Goal: Transaction & Acquisition: Purchase product/service

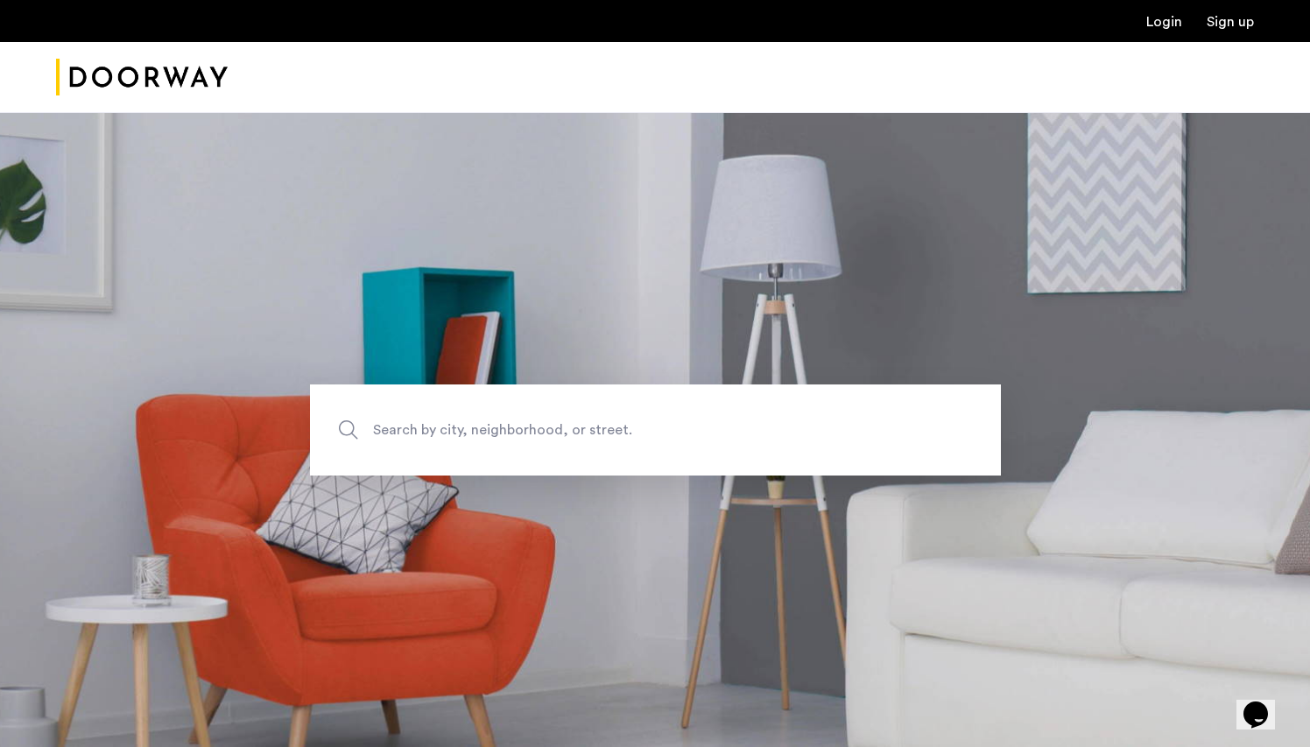
click at [1167, 19] on link "Login" at bounding box center [1164, 22] width 36 height 14
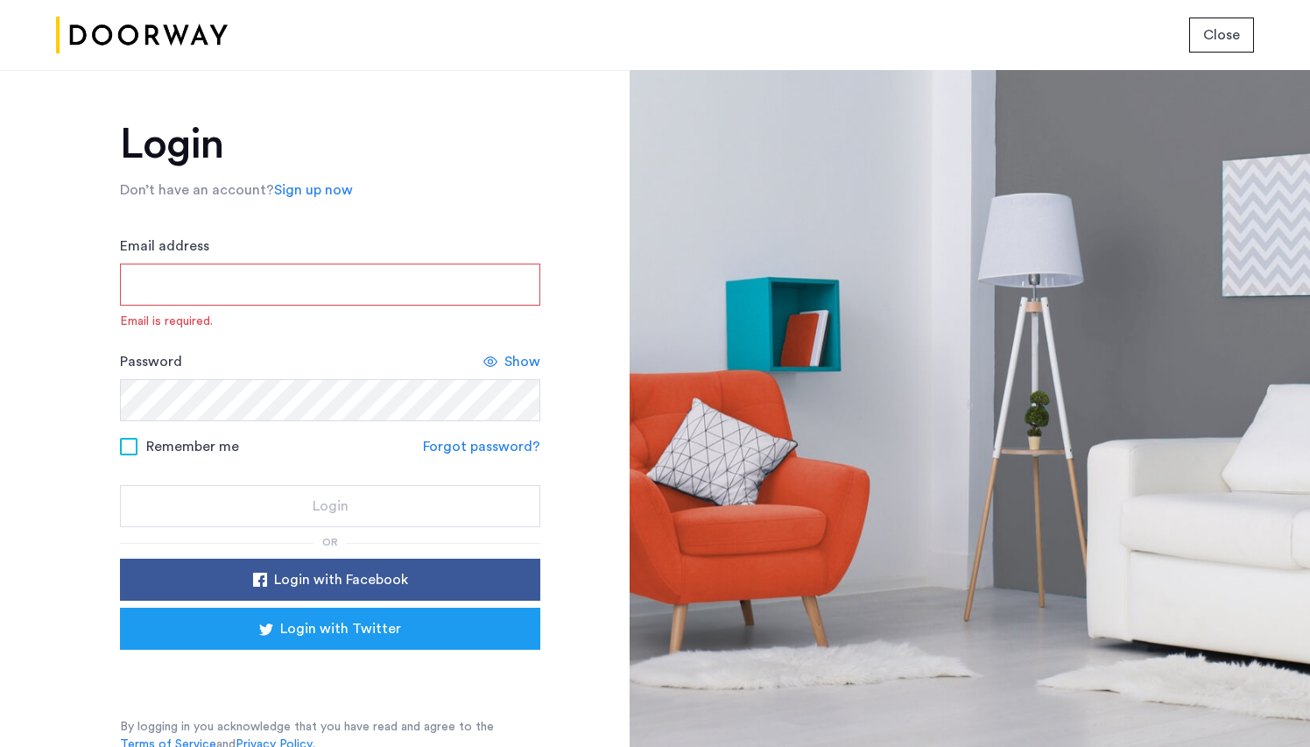
click at [333, 673] on div "Sign in with Google. Opens in new tab" at bounding box center [330, 674] width 350 height 39
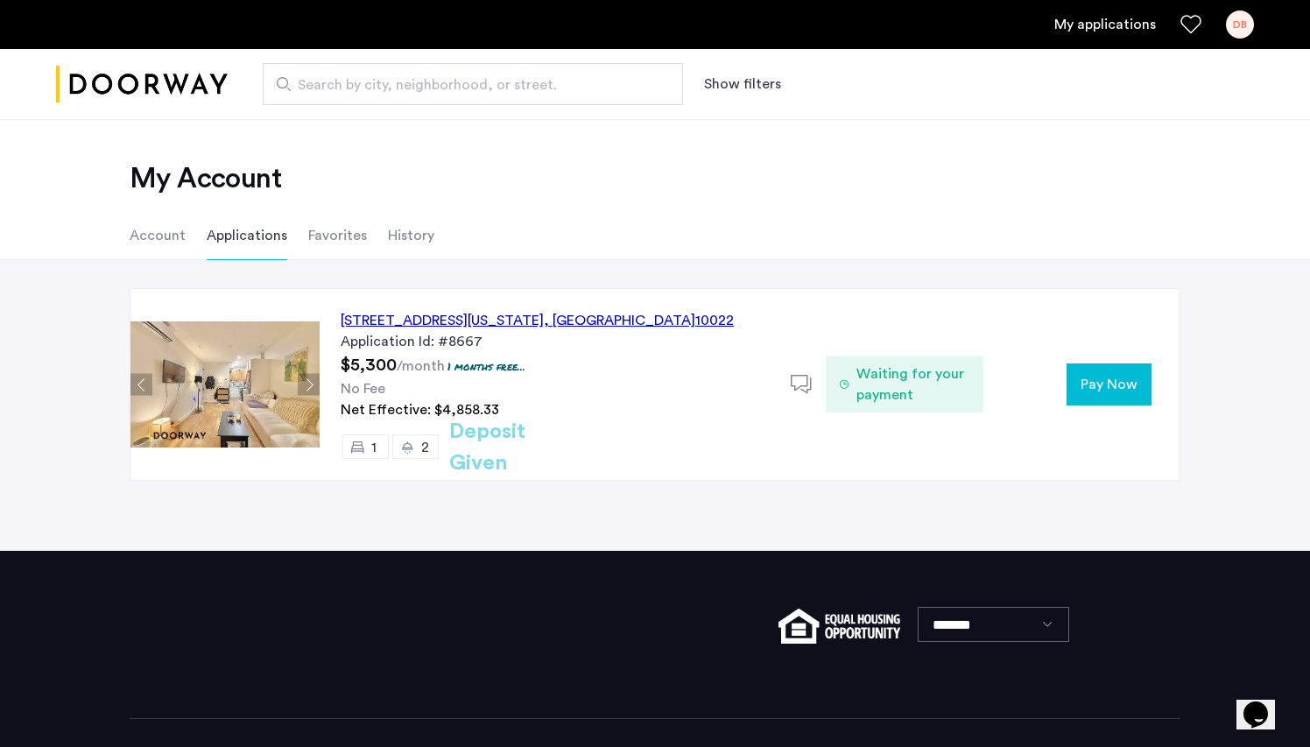
click at [547, 324] on div "329 East 52nd Street, Unit 3B, New York , NY 10022" at bounding box center [537, 320] width 393 height 21
click at [860, 395] on span "Waiting for your payment" at bounding box center [912, 384] width 113 height 42
click at [799, 389] on icon at bounding box center [802, 385] width 22 height 22
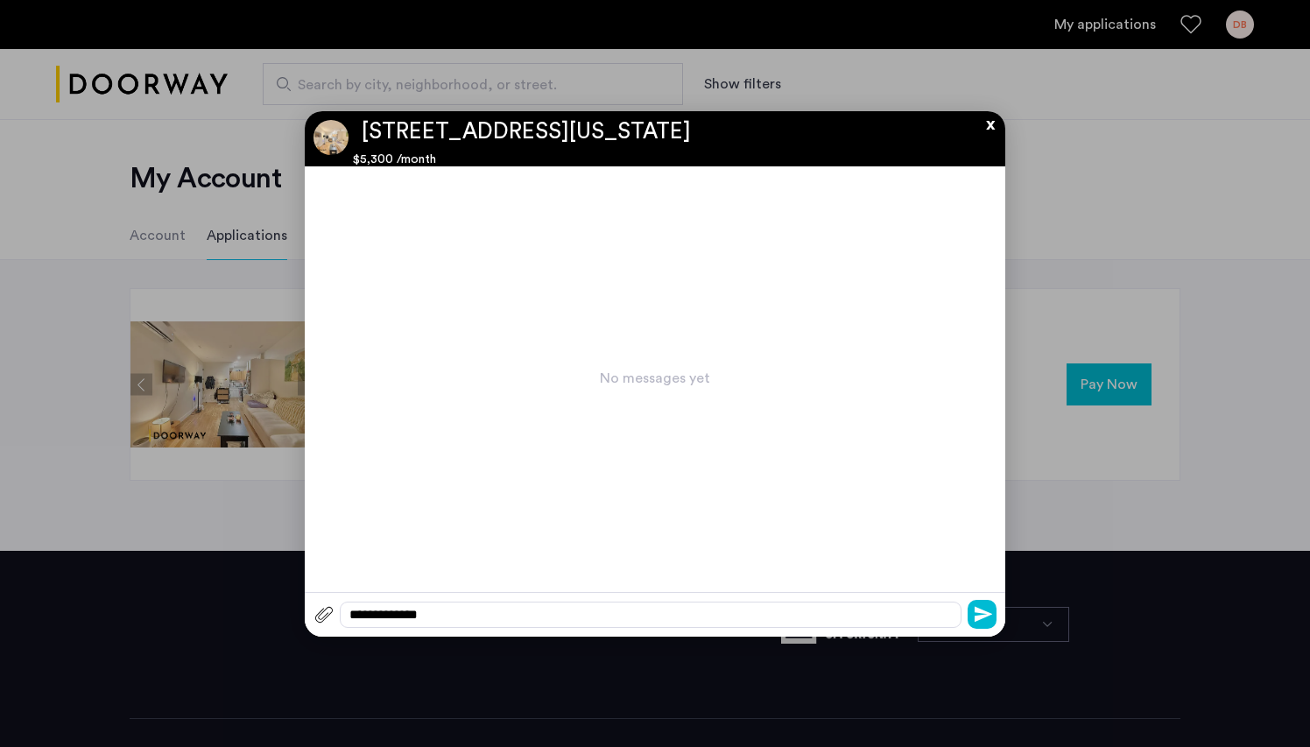
click at [989, 128] on button "x" at bounding box center [986, 120] width 26 height 19
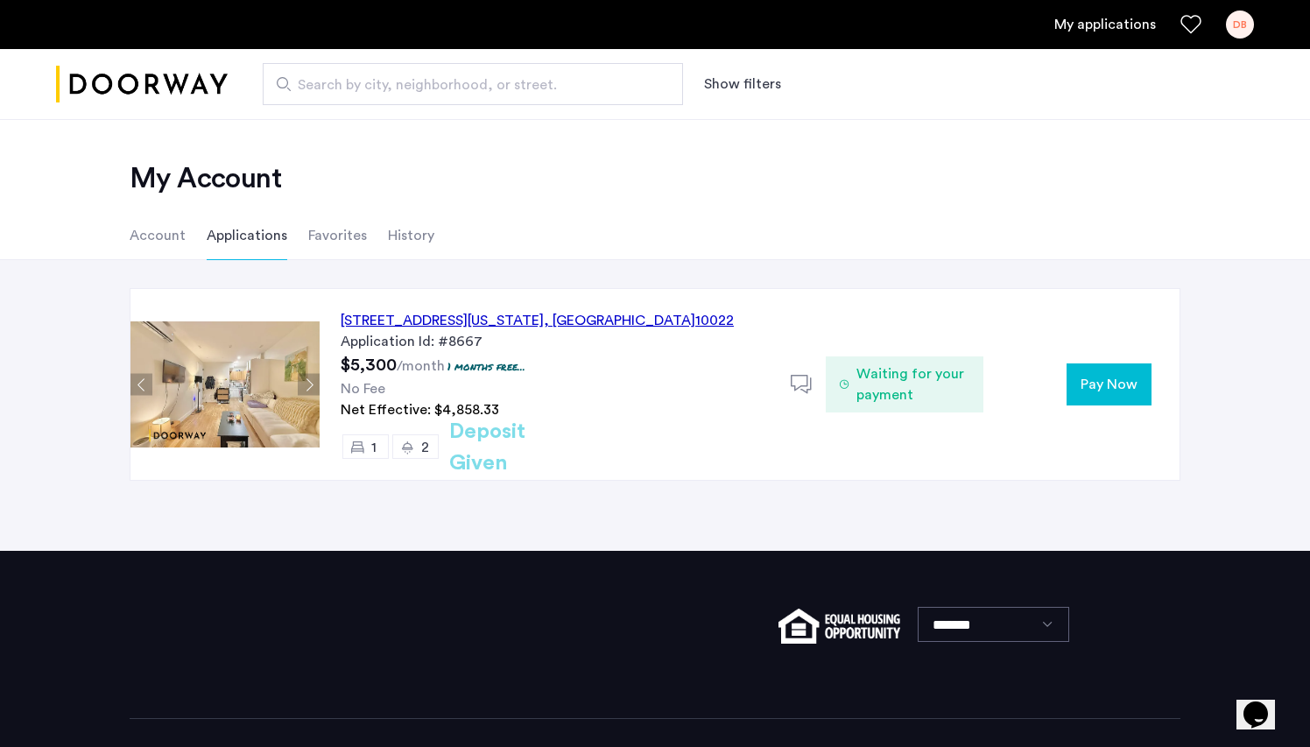
click at [1081, 388] on span "Pay Now" at bounding box center [1109, 384] width 57 height 21
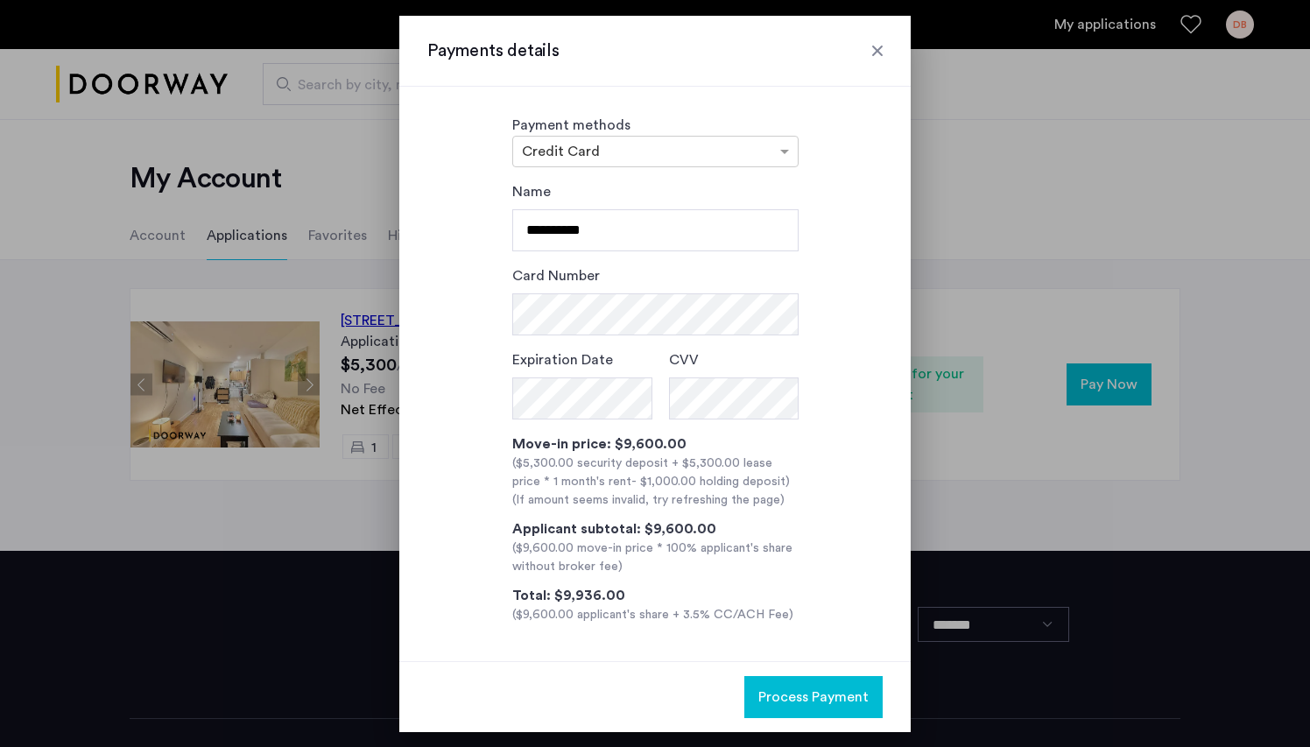
click at [877, 46] on div at bounding box center [878, 51] width 18 height 18
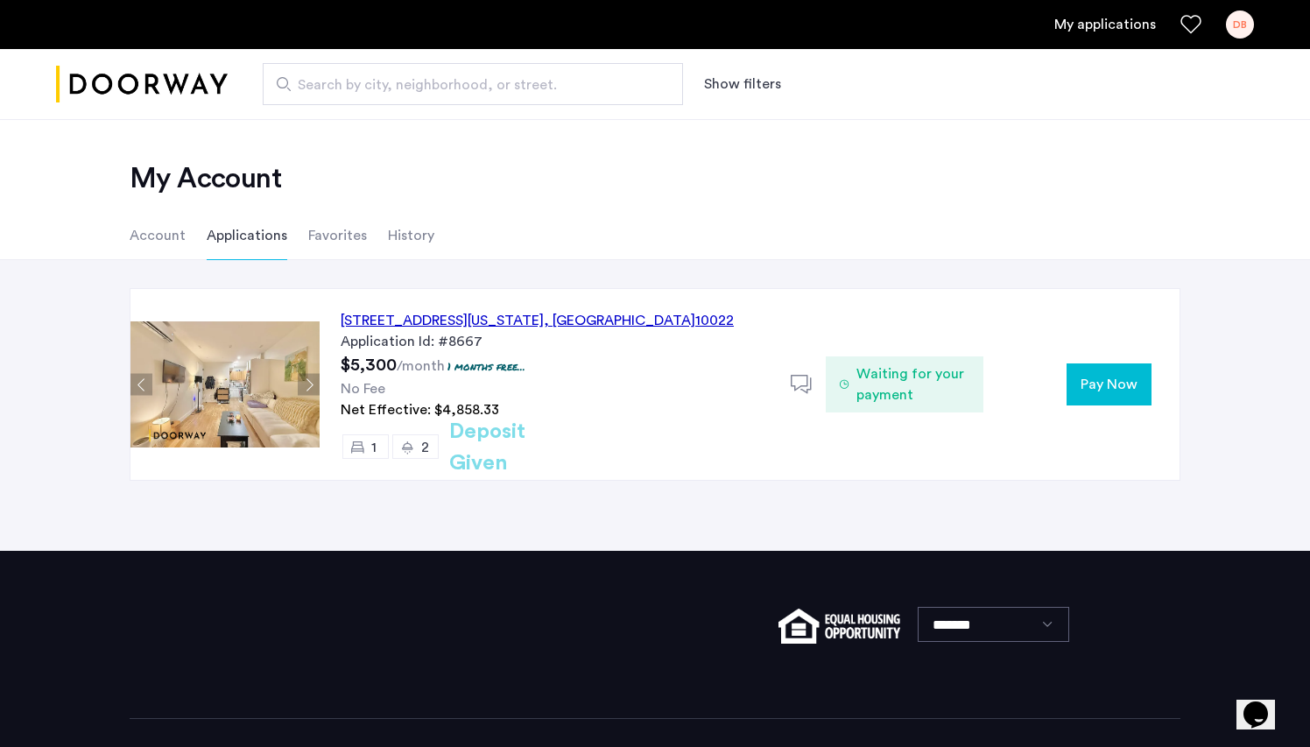
click at [904, 370] on span "Waiting for your payment" at bounding box center [912, 384] width 113 height 42
click at [798, 384] on icon at bounding box center [802, 385] width 22 height 22
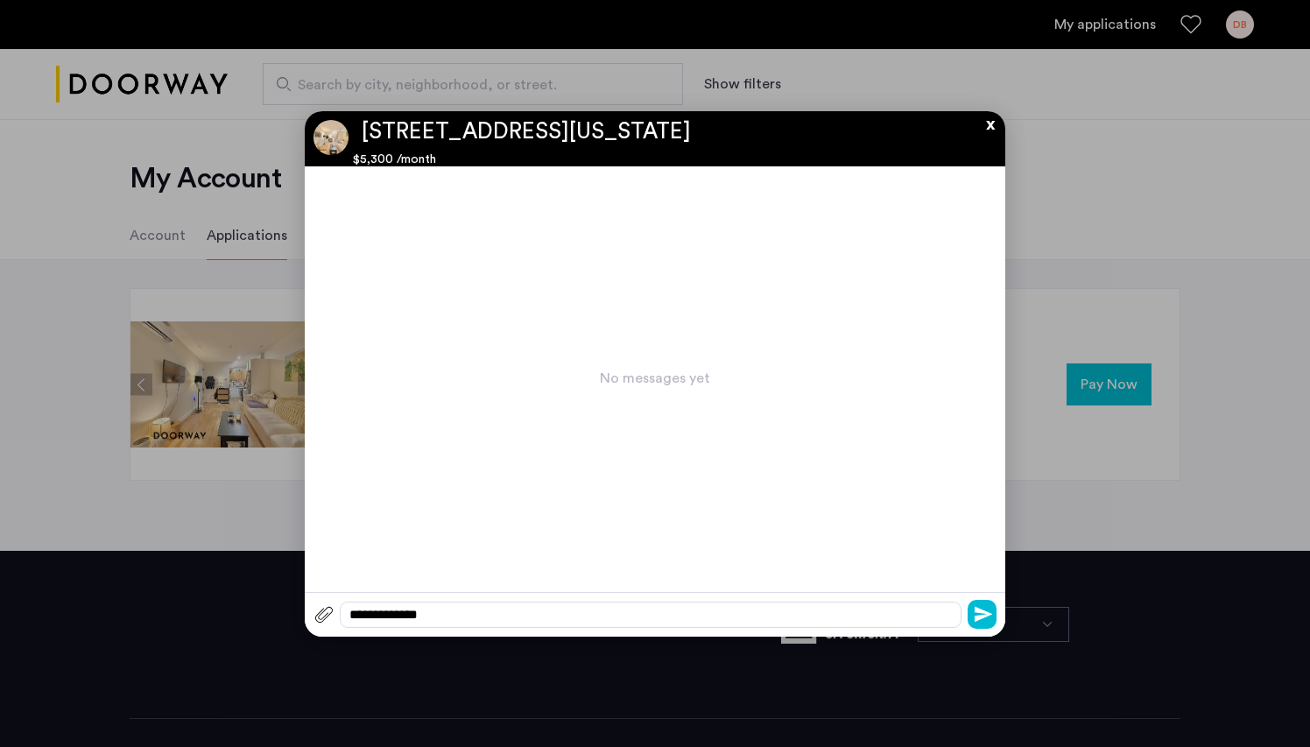
click at [987, 123] on button "x" at bounding box center [986, 120] width 26 height 19
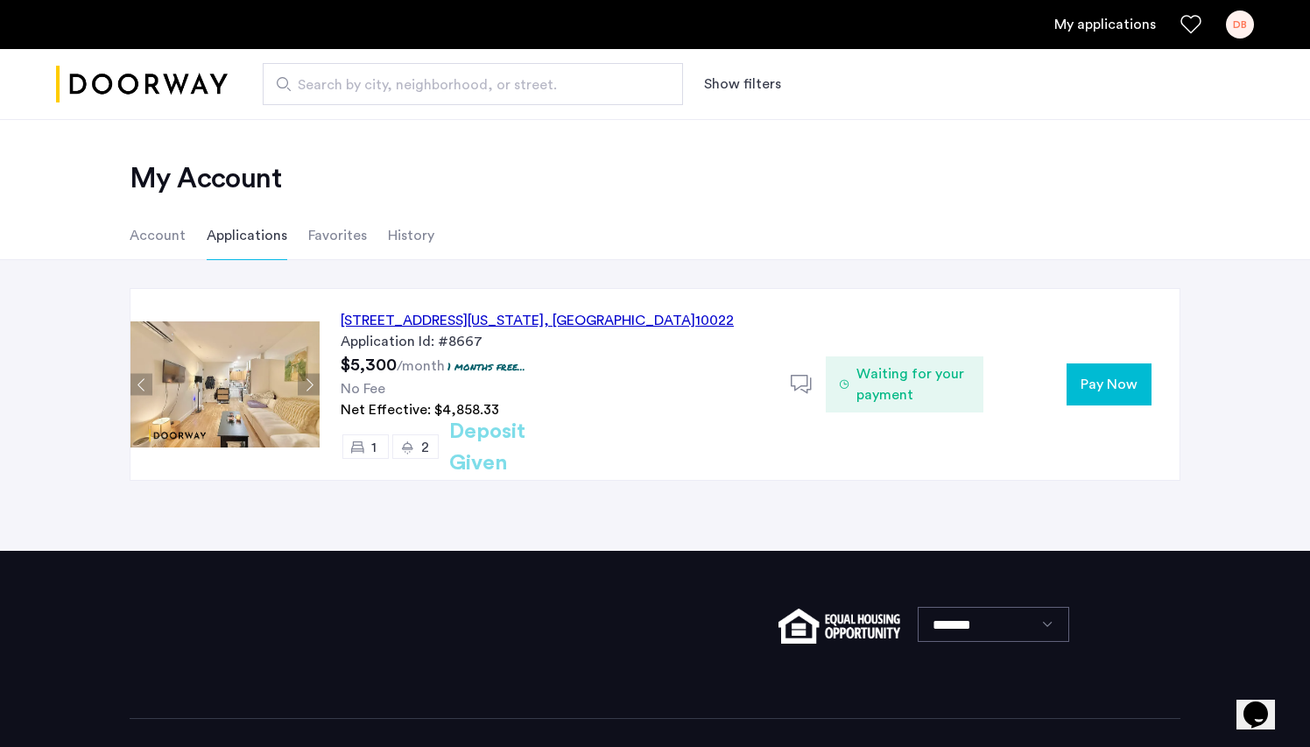
click at [271, 363] on img at bounding box center [224, 384] width 189 height 126
click at [314, 391] on button "Next apartment" at bounding box center [309, 385] width 22 height 22
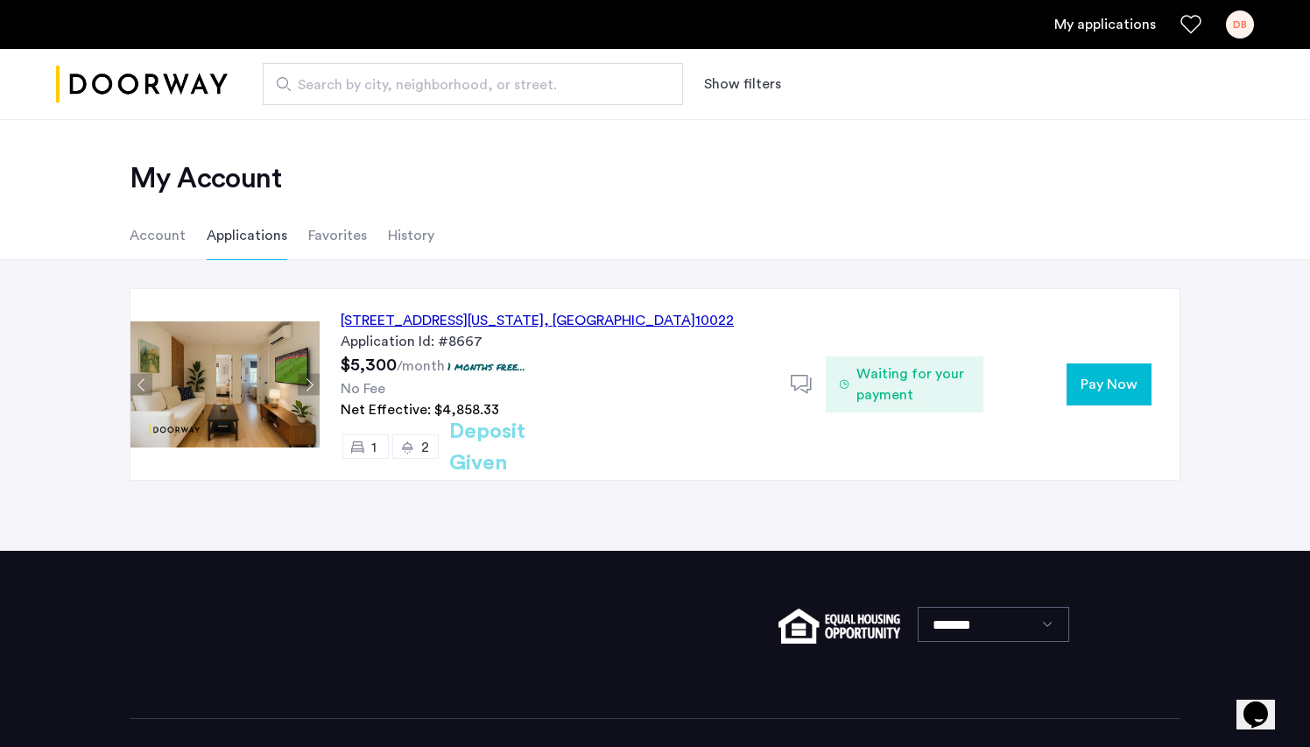
click at [314, 387] on button "Next apartment" at bounding box center [309, 385] width 22 height 22
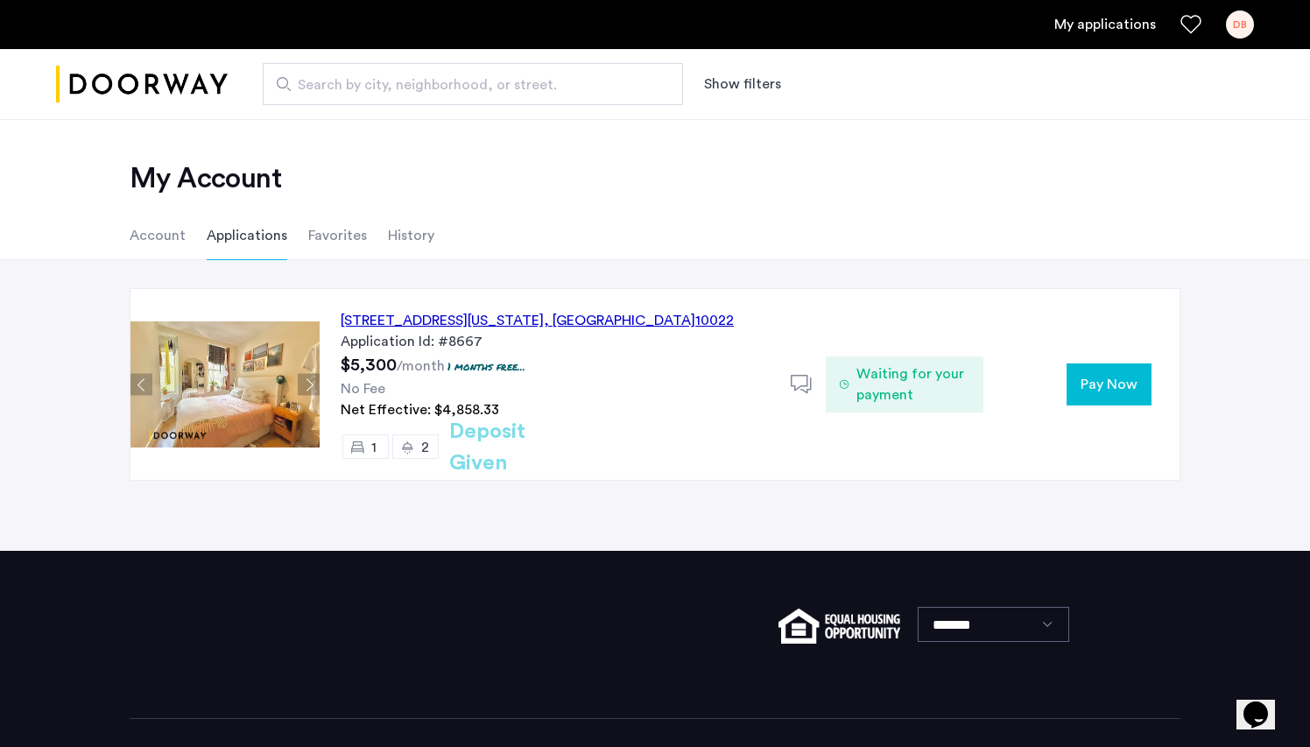
click at [398, 323] on div "329 East 52nd Street, Unit 3B, New York , NY 10022" at bounding box center [537, 320] width 393 height 21
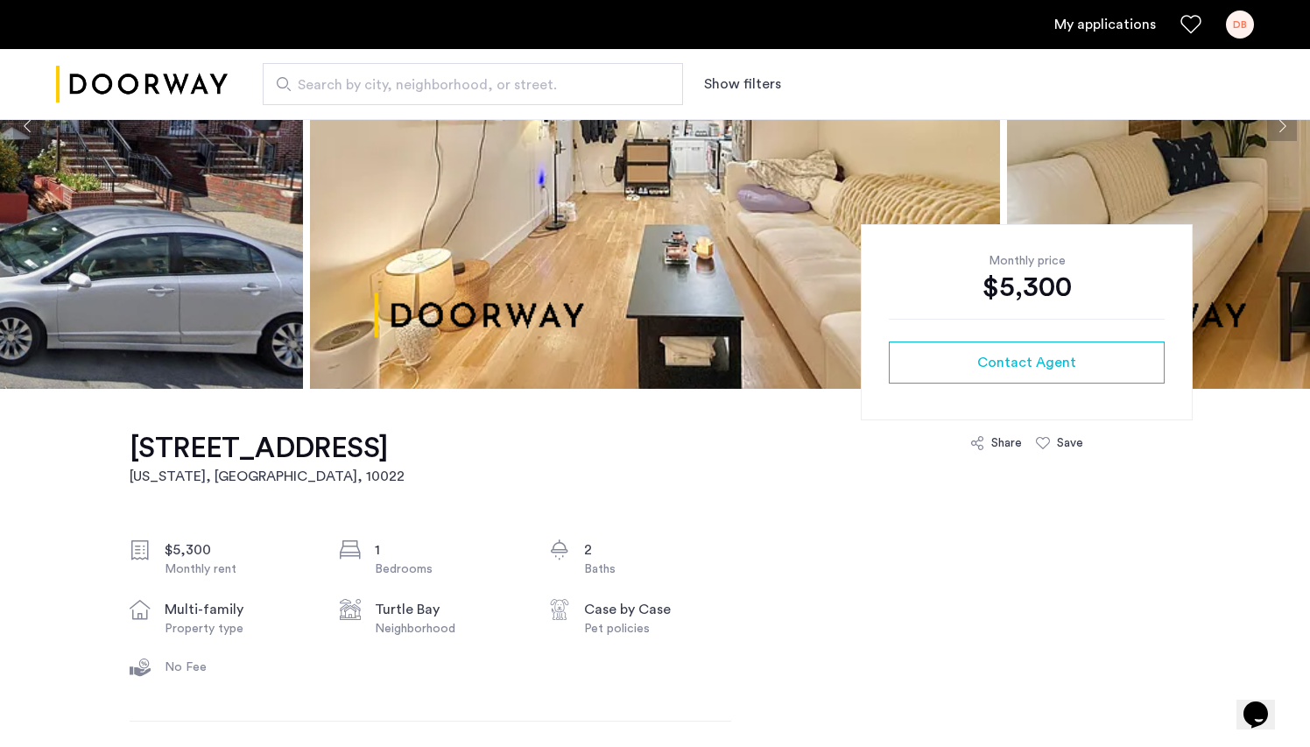
scroll to position [254, 0]
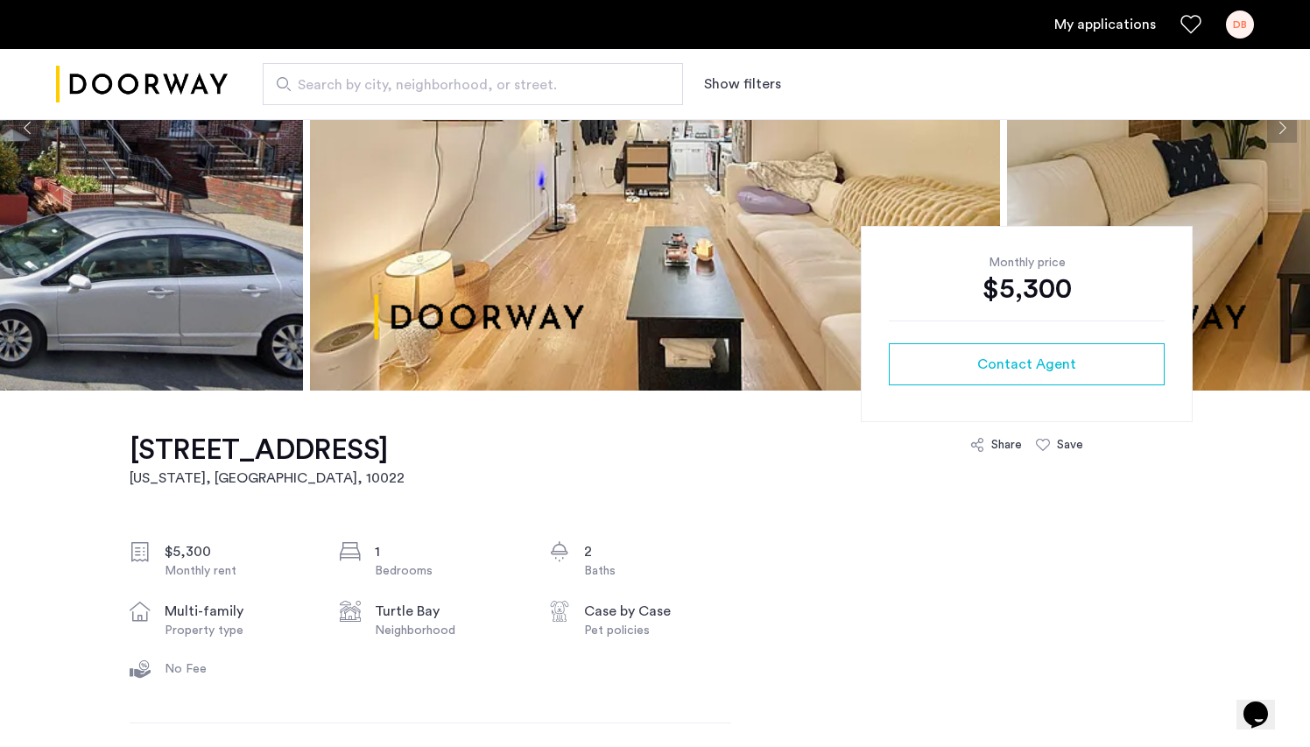
drag, startPoint x: 124, startPoint y: 446, endPoint x: 225, endPoint y: 493, distance: 111.3
copy h1 "[STREET_ADDRESS]"
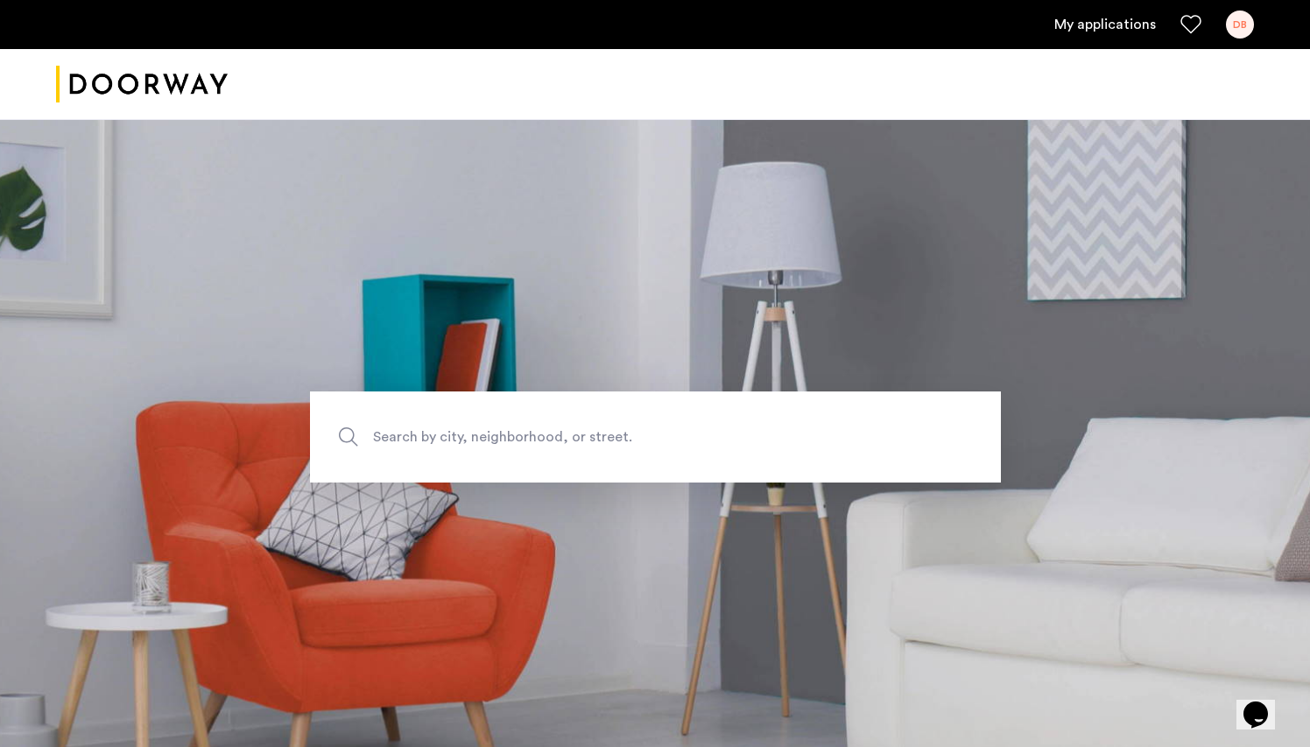
click at [1236, 26] on div "DB" at bounding box center [1240, 25] width 28 height 28
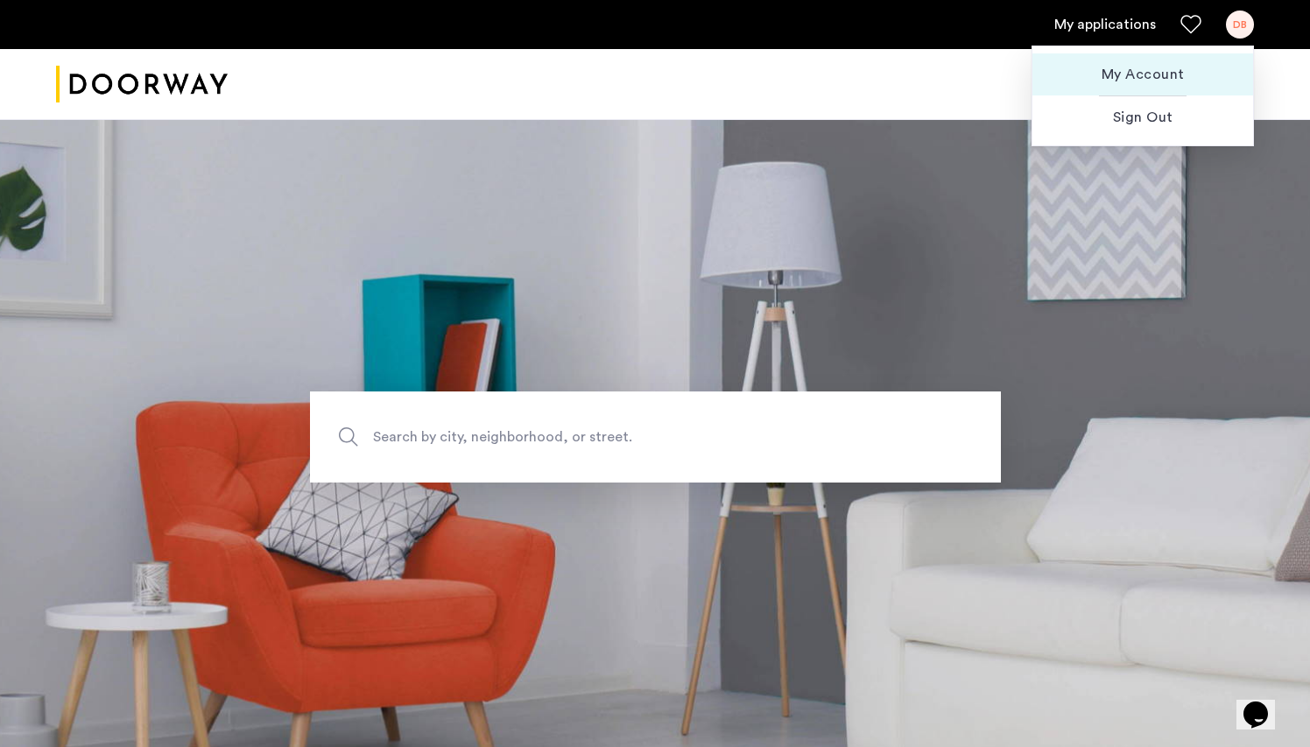
click at [1161, 73] on span "My Account" at bounding box center [1143, 74] width 193 height 21
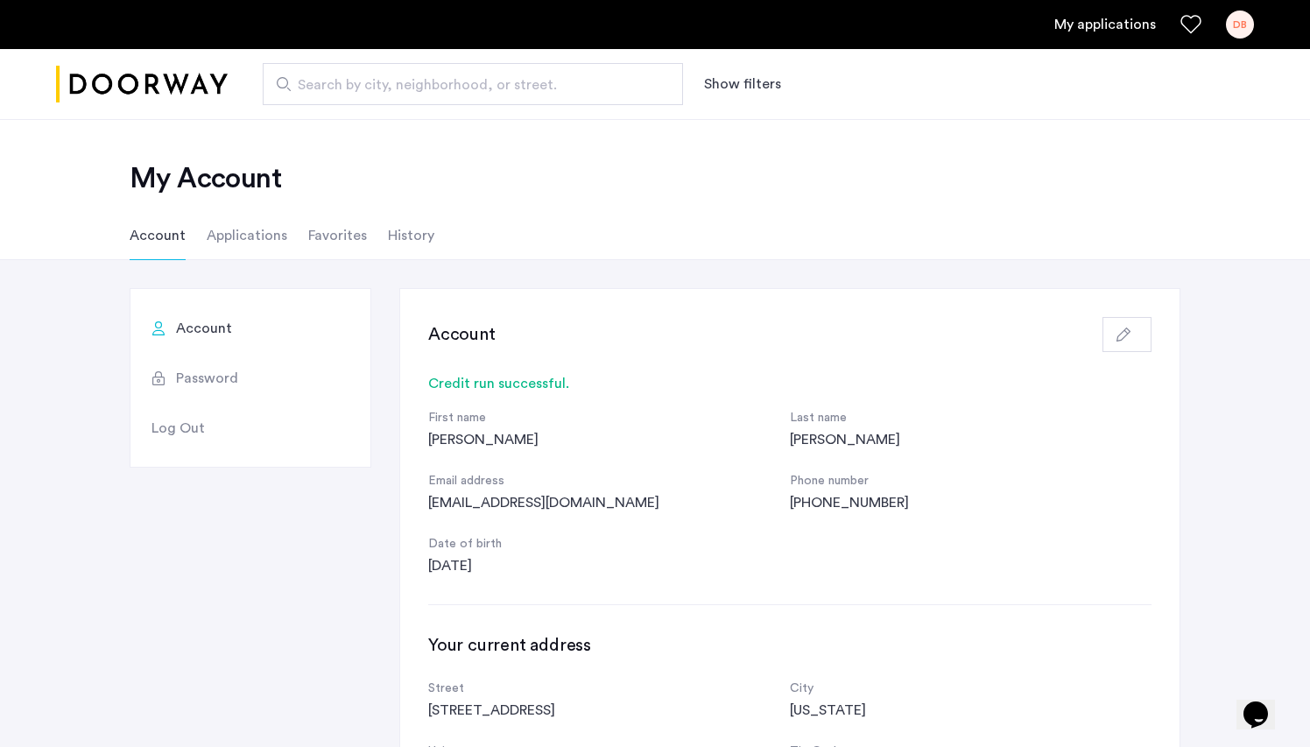
click at [229, 226] on li "Applications" at bounding box center [247, 235] width 81 height 49
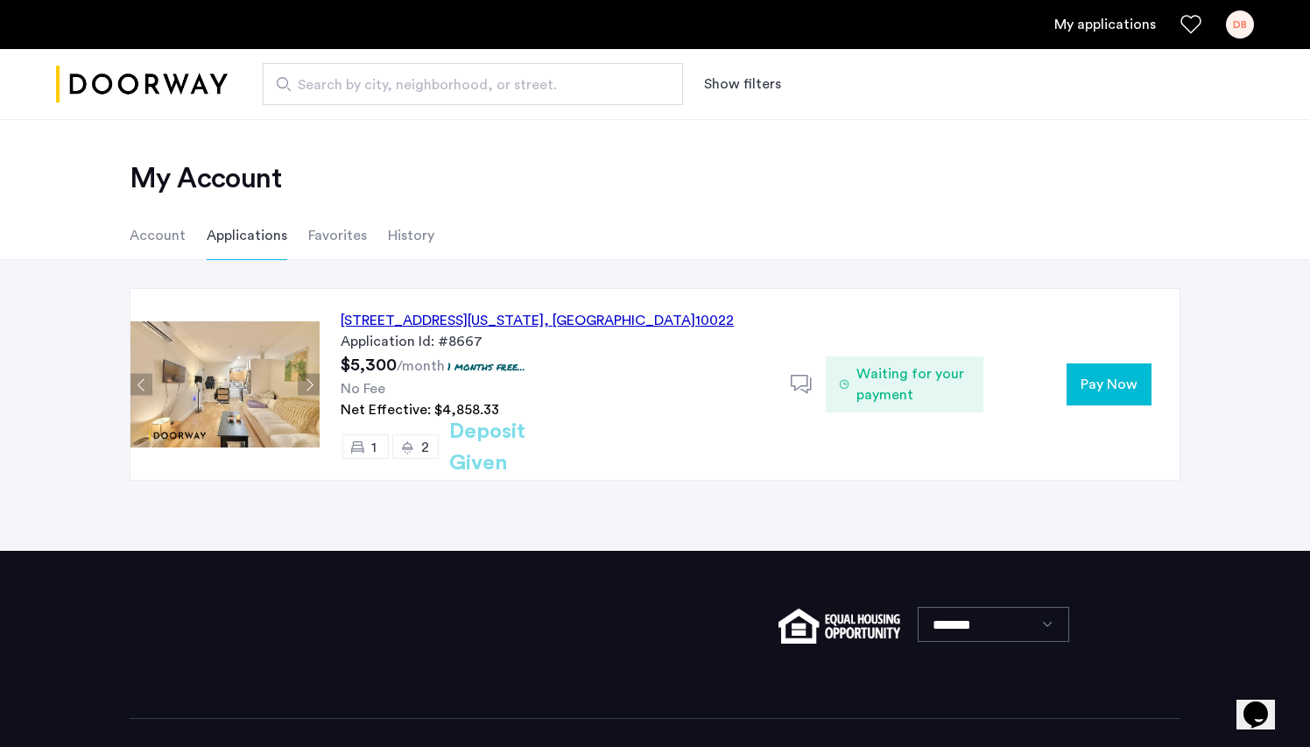
click at [520, 452] on h2 "Deposit Given" at bounding box center [518, 447] width 139 height 63
click at [493, 362] on p "1 months free..." at bounding box center [487, 366] width 78 height 15
click at [856, 374] on div "Waiting for your payment" at bounding box center [904, 384] width 157 height 56
click at [838, 389] on div "Waiting for your payment" at bounding box center [904, 384] width 157 height 56
click at [799, 384] on icon at bounding box center [802, 385] width 22 height 22
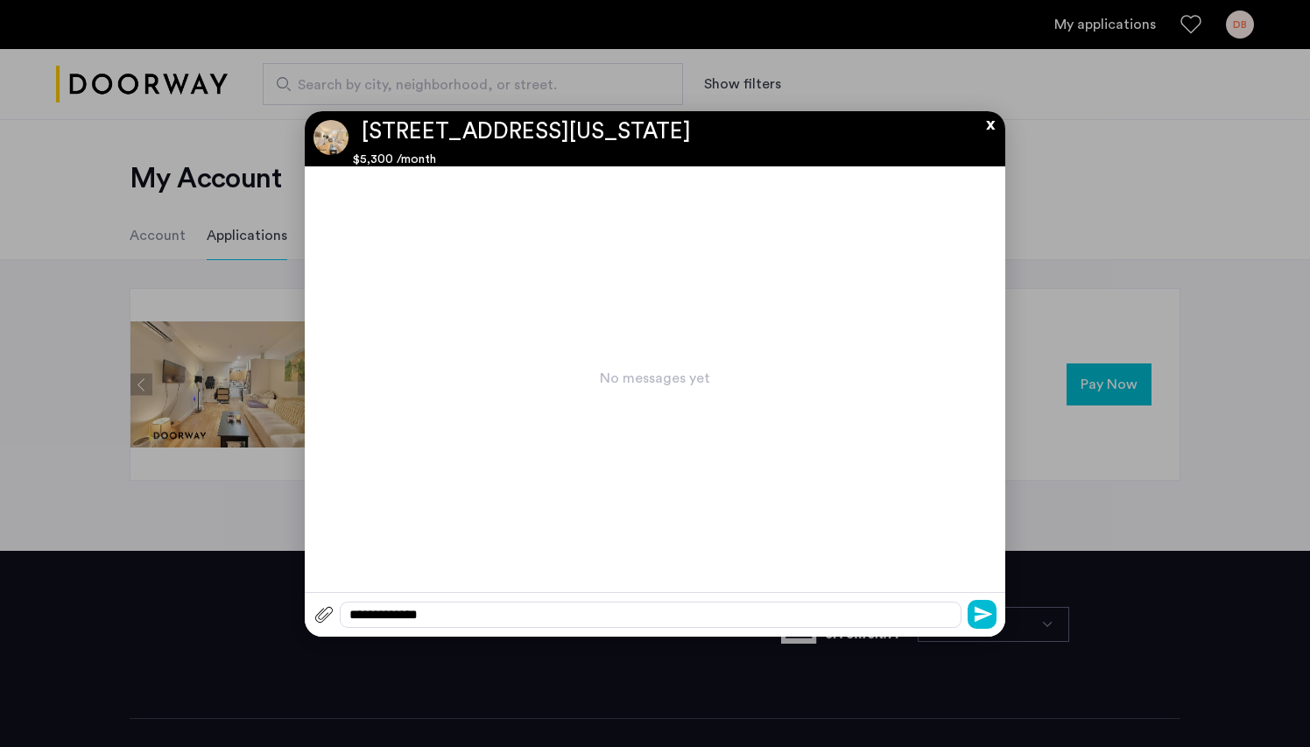
click at [986, 130] on button "x" at bounding box center [986, 120] width 26 height 19
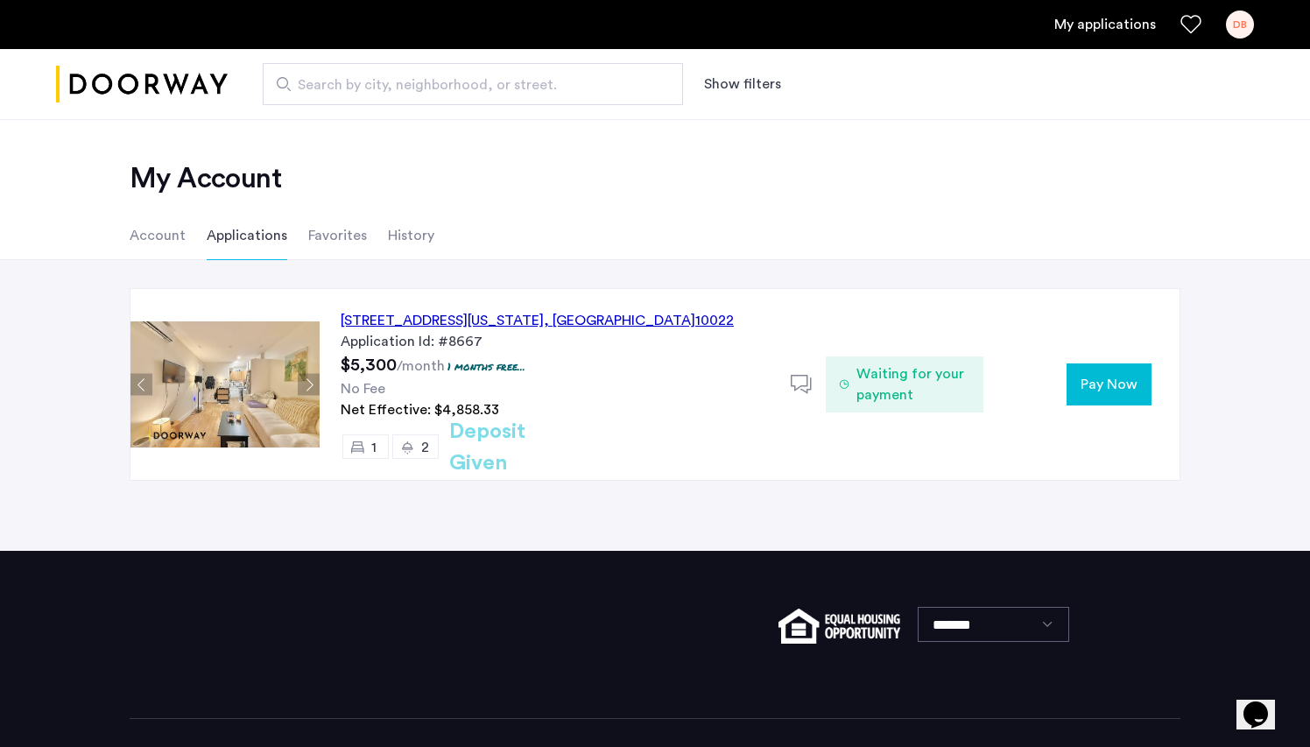
click at [380, 317] on div "329 East 52nd Street, Unit 3B, New York , NY 10022" at bounding box center [537, 320] width 393 height 21
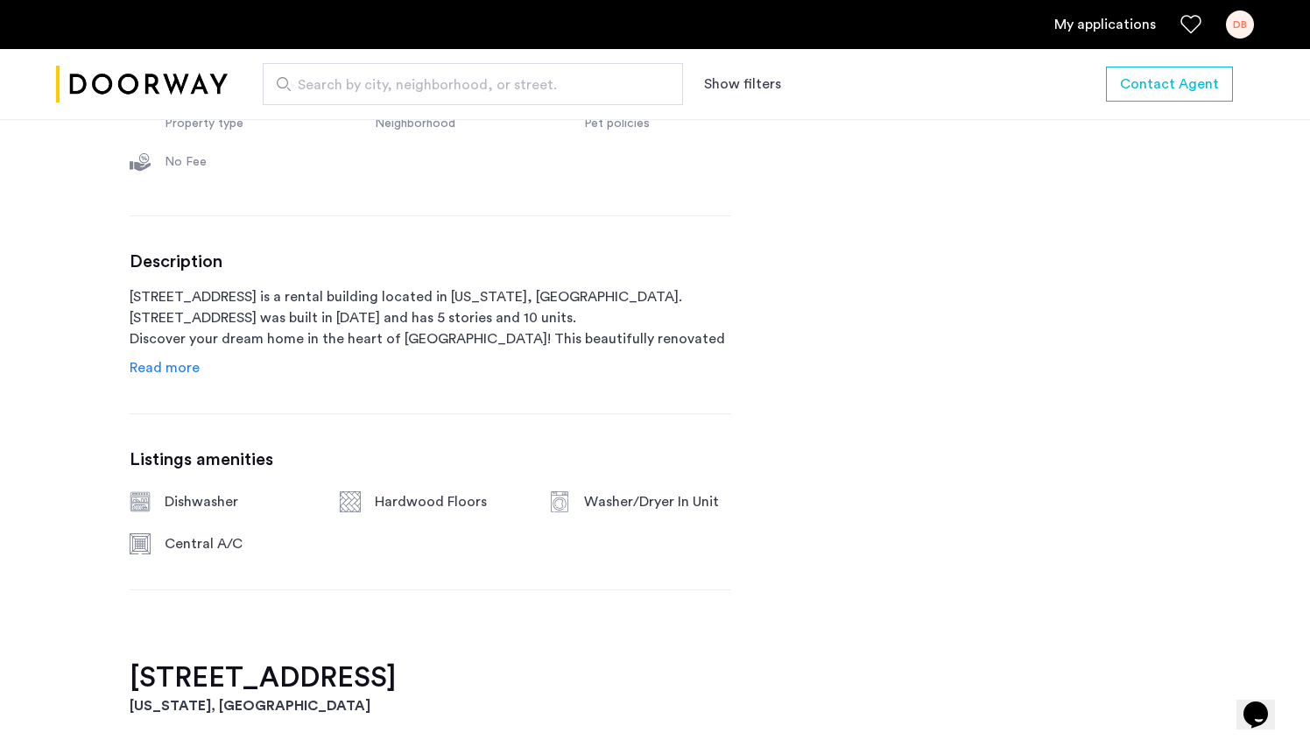
scroll to position [724, 0]
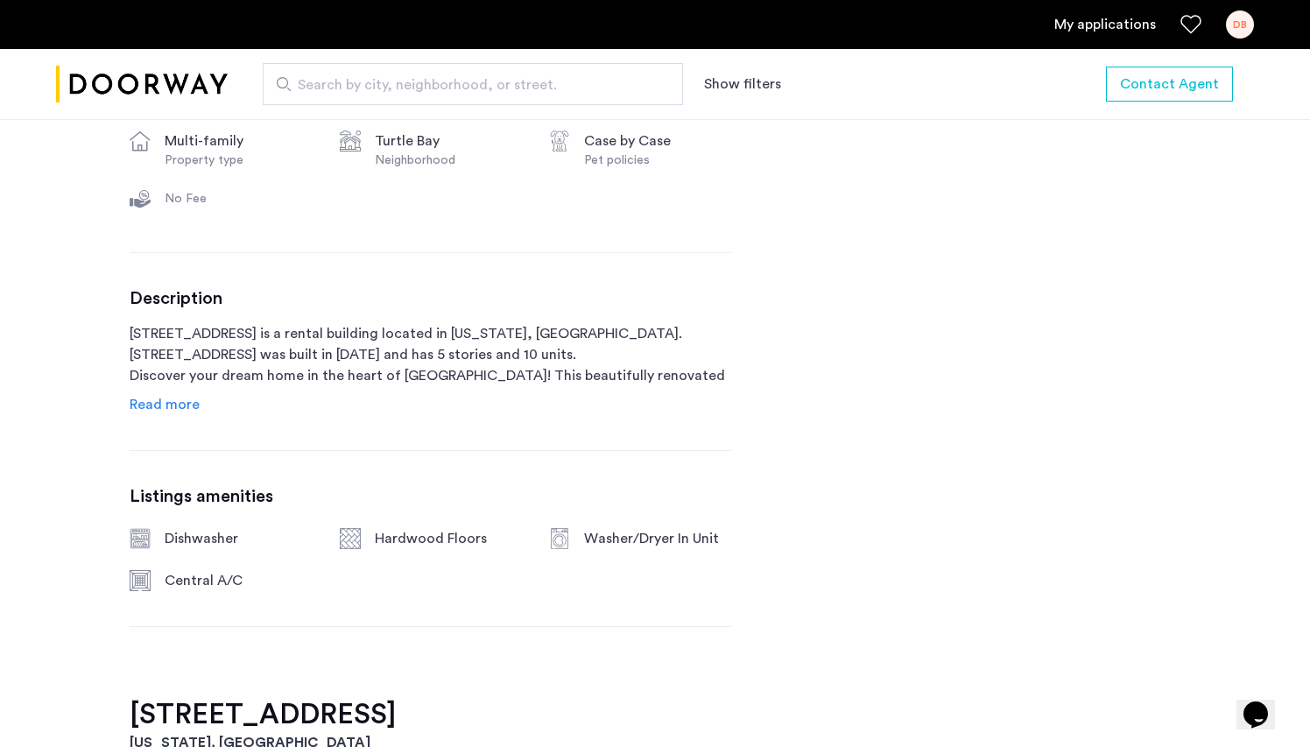
click at [1134, 26] on link "My applications" at bounding box center [1105, 24] width 102 height 21
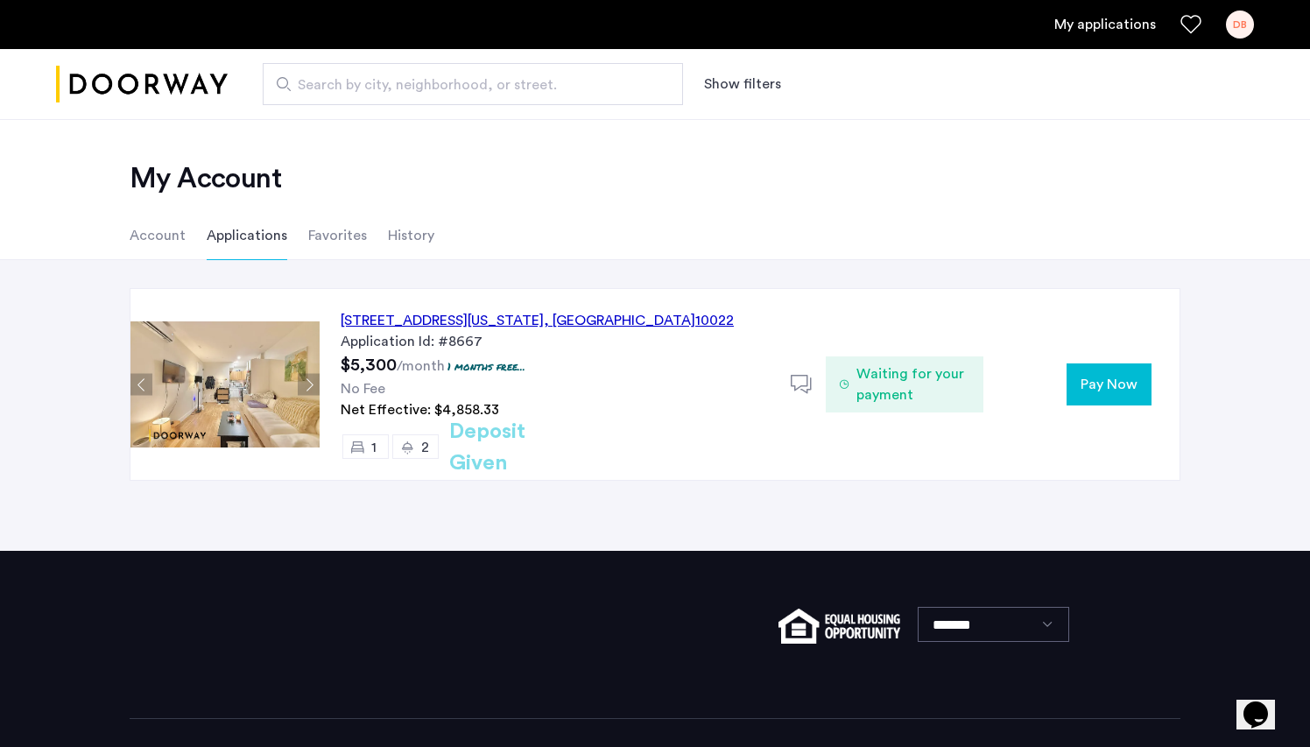
click at [1105, 389] on span "Pay Now" at bounding box center [1109, 384] width 57 height 21
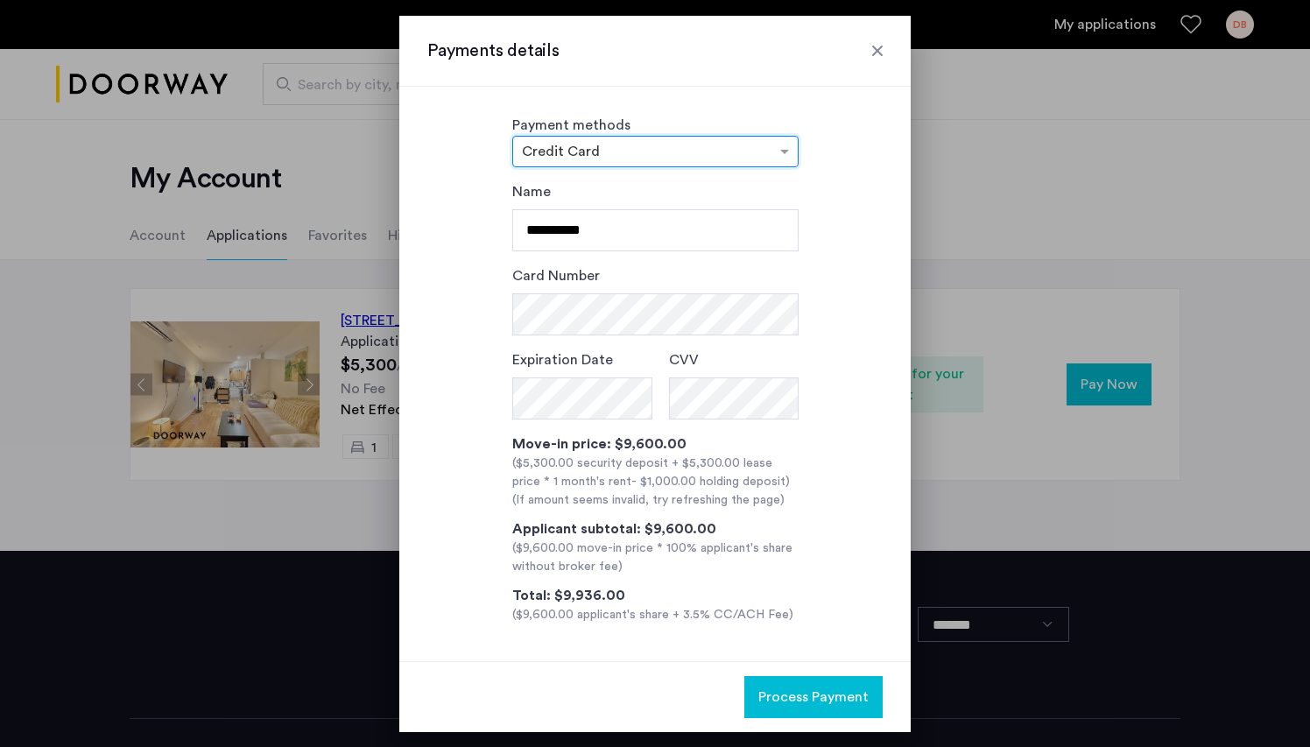
click at [703, 147] on input "text" at bounding box center [638, 153] width 232 height 12
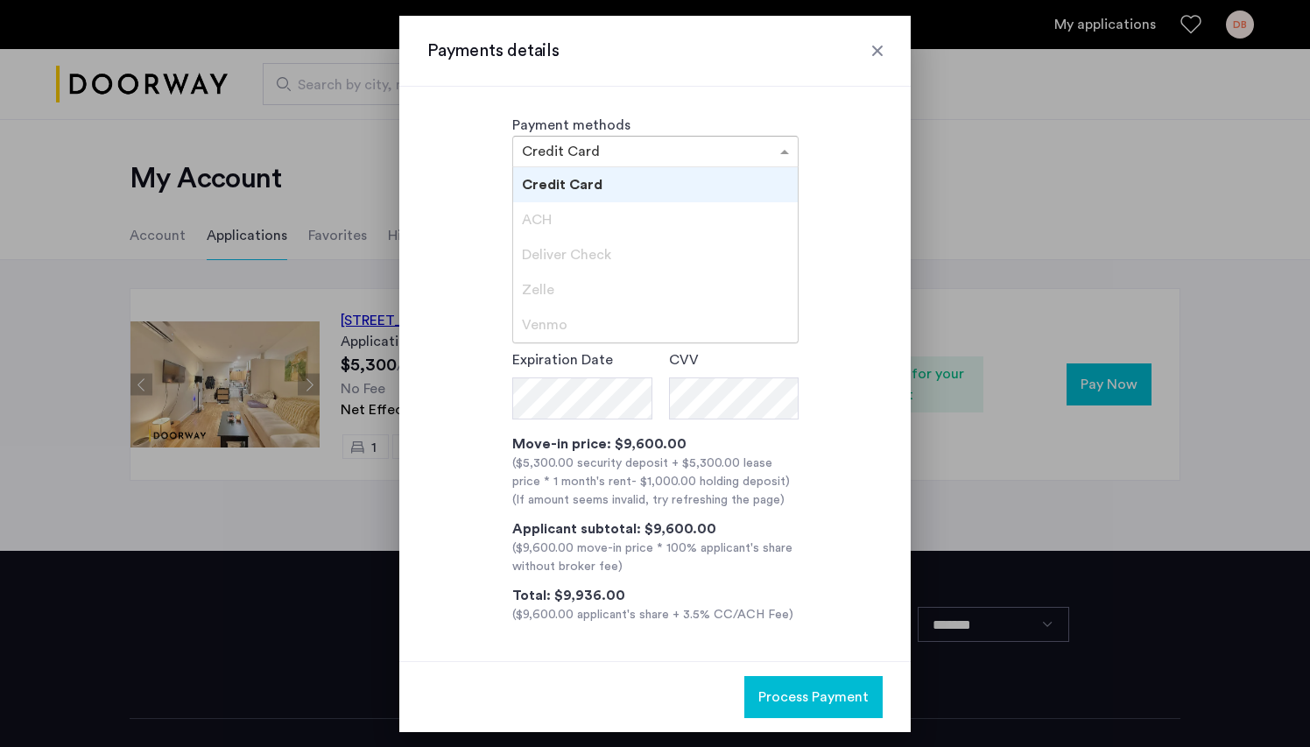
click at [662, 219] on div "ACH" at bounding box center [655, 219] width 285 height 35
click at [627, 204] on div "ACH" at bounding box center [655, 219] width 285 height 35
click at [823, 361] on div "**********" at bounding box center [654, 402] width 455 height 443
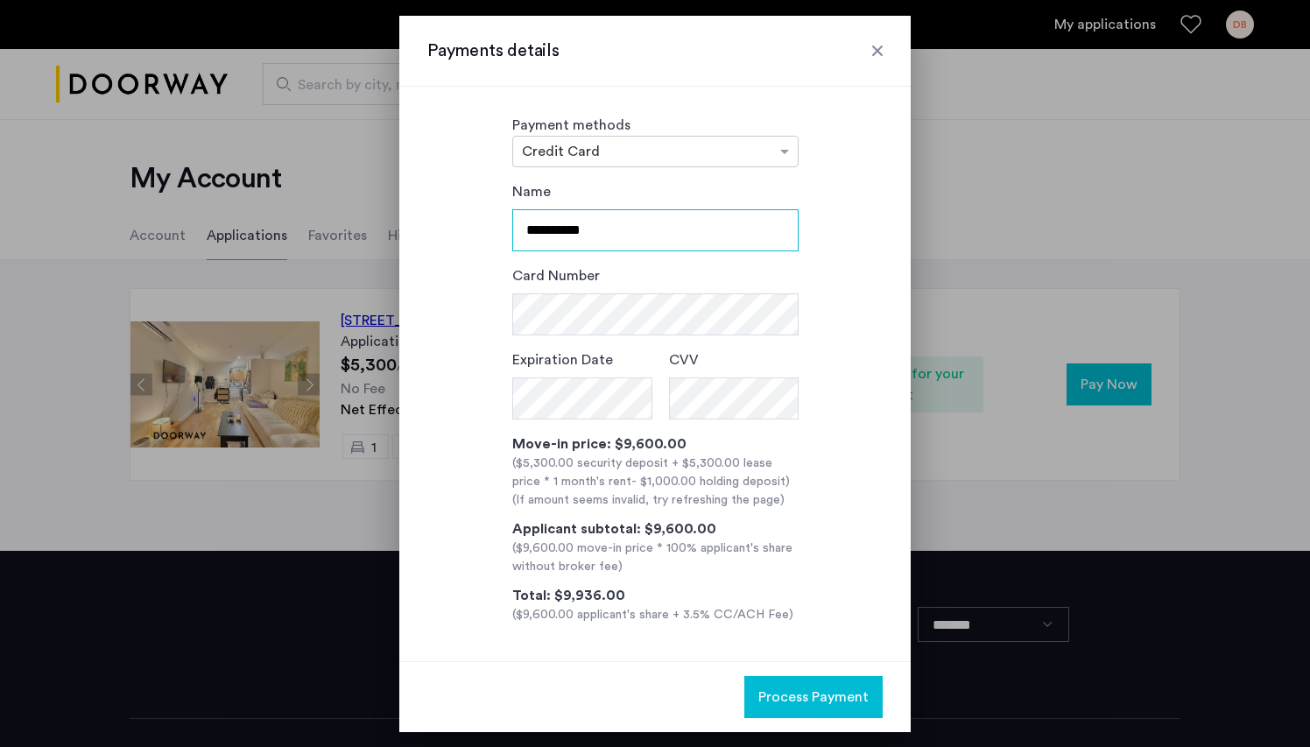
click at [725, 241] on input "**********" at bounding box center [655, 230] width 286 height 42
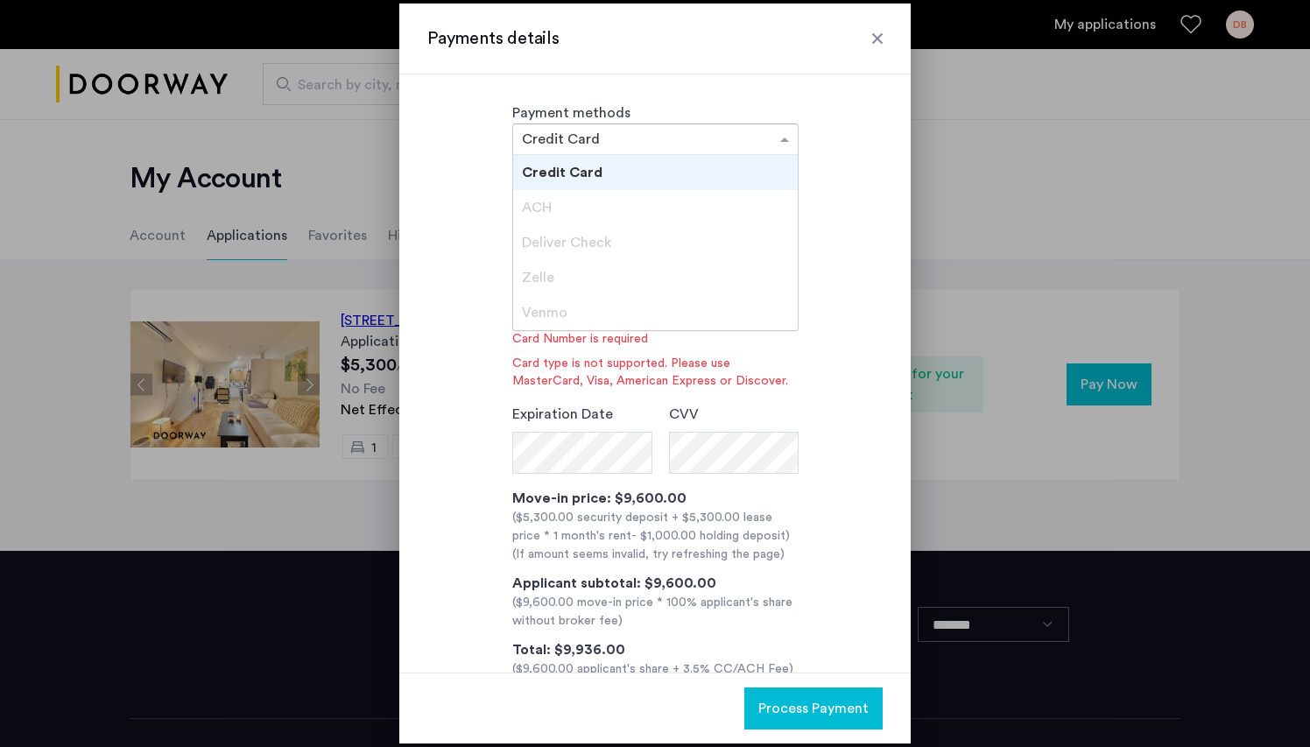
click at [702, 143] on input "text" at bounding box center [638, 141] width 232 height 12
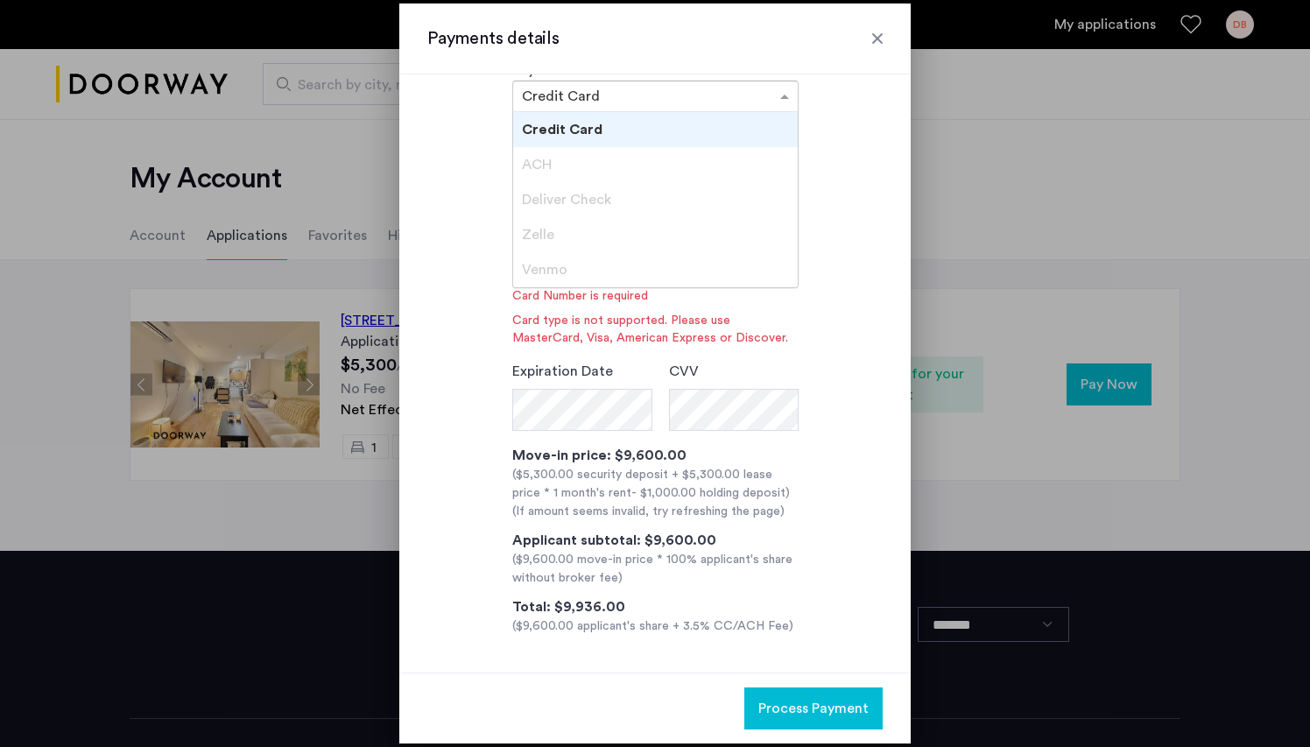
scroll to position [53, 0]
click at [867, 262] on div "**********" at bounding box center [654, 381] width 455 height 510
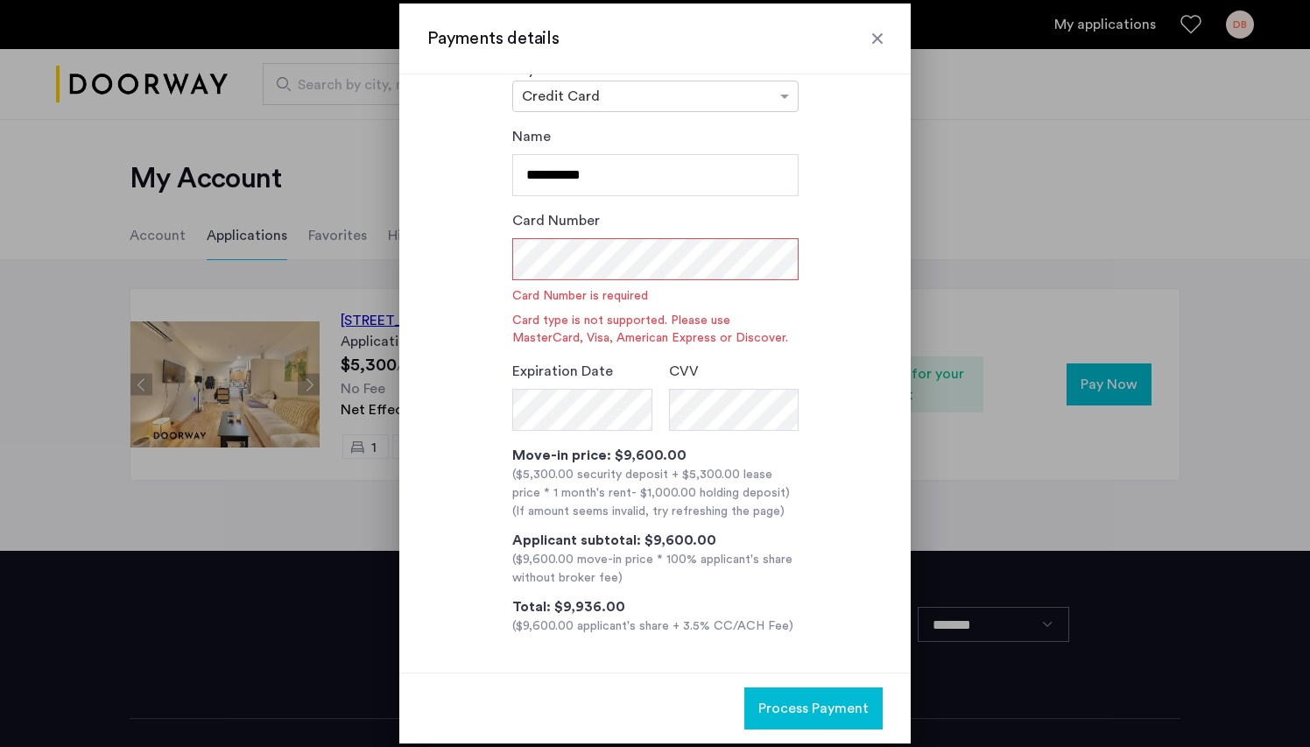
scroll to position [0, 0]
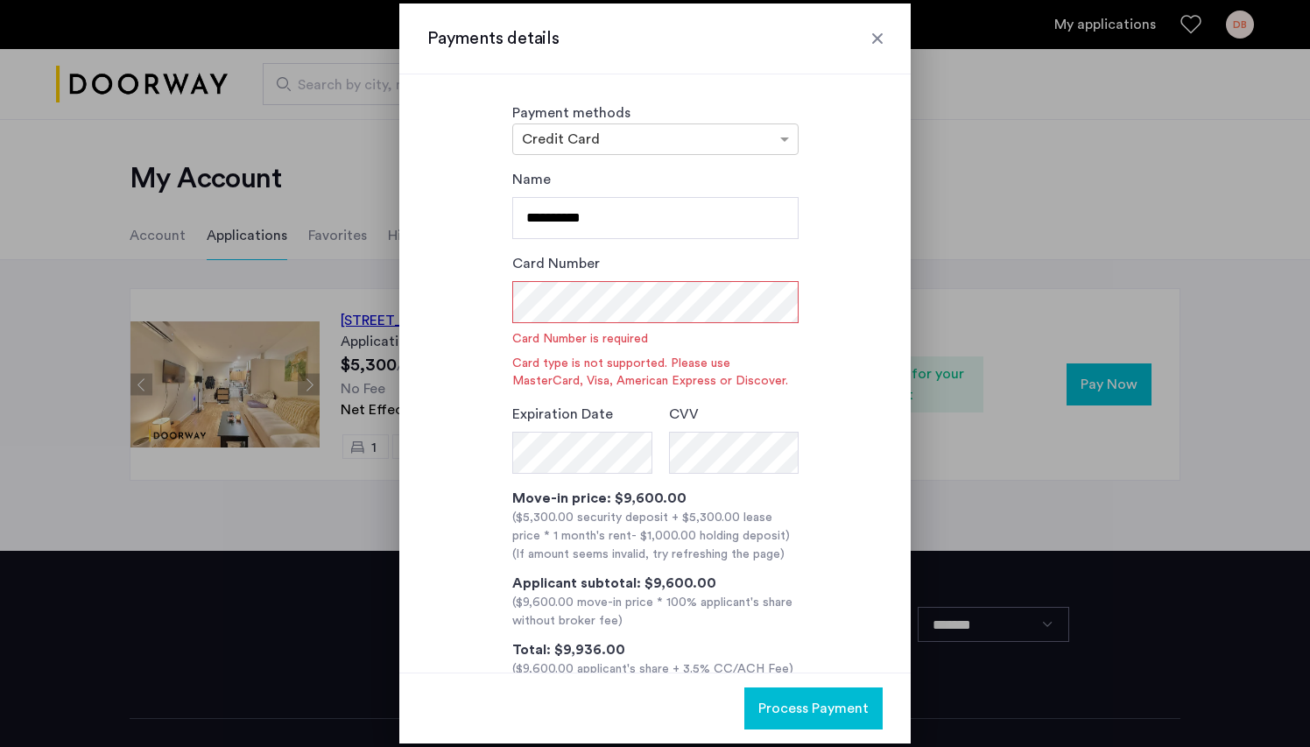
click at [824, 309] on div "**********" at bounding box center [654, 424] width 455 height 510
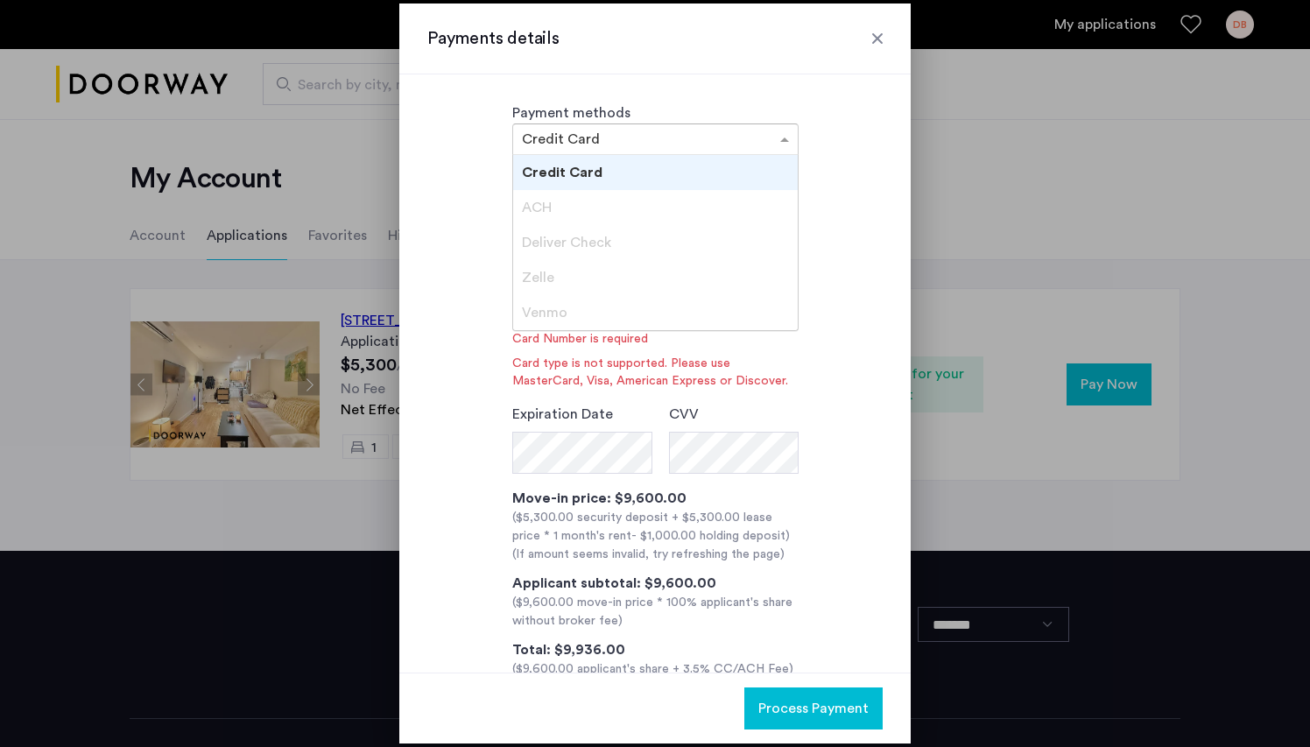
click at [761, 150] on div "× Credit Card" at bounding box center [655, 139] width 286 height 32
click at [725, 201] on div "ACH" at bounding box center [655, 207] width 285 height 35
click at [699, 214] on div "ACH" at bounding box center [655, 207] width 285 height 35
click at [878, 44] on div at bounding box center [878, 39] width 18 height 18
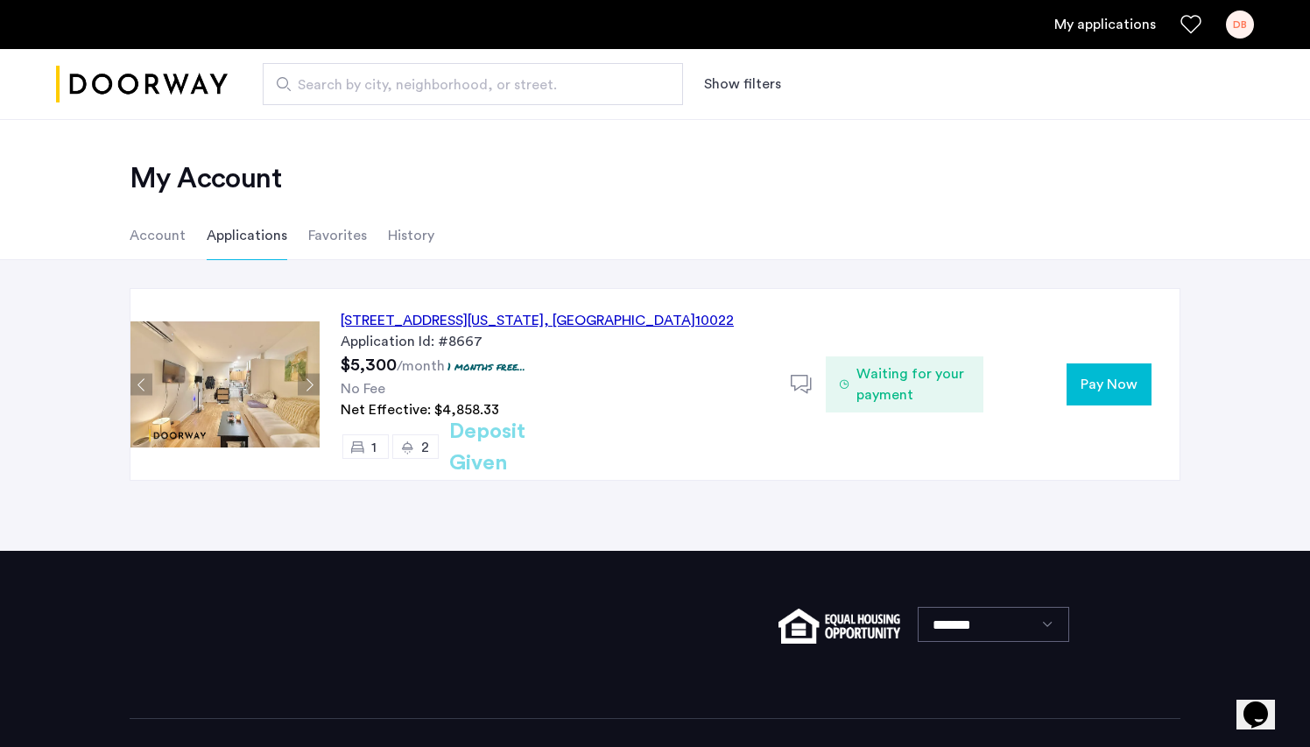
click at [908, 405] on div "Waiting for your payment" at bounding box center [904, 384] width 157 height 56
click at [875, 374] on span "Waiting for your payment" at bounding box center [912, 384] width 113 height 42
click at [796, 390] on icon at bounding box center [802, 385] width 22 height 22
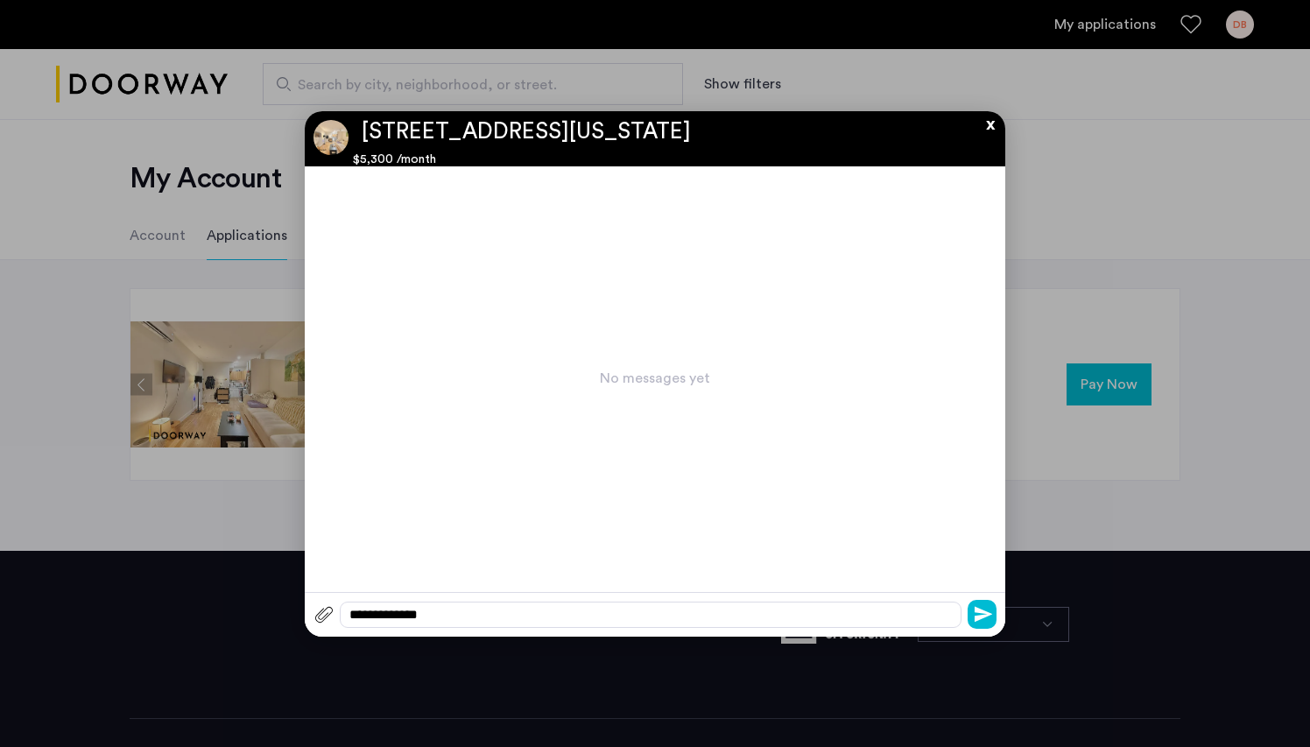
click at [987, 127] on button "x" at bounding box center [986, 120] width 26 height 19
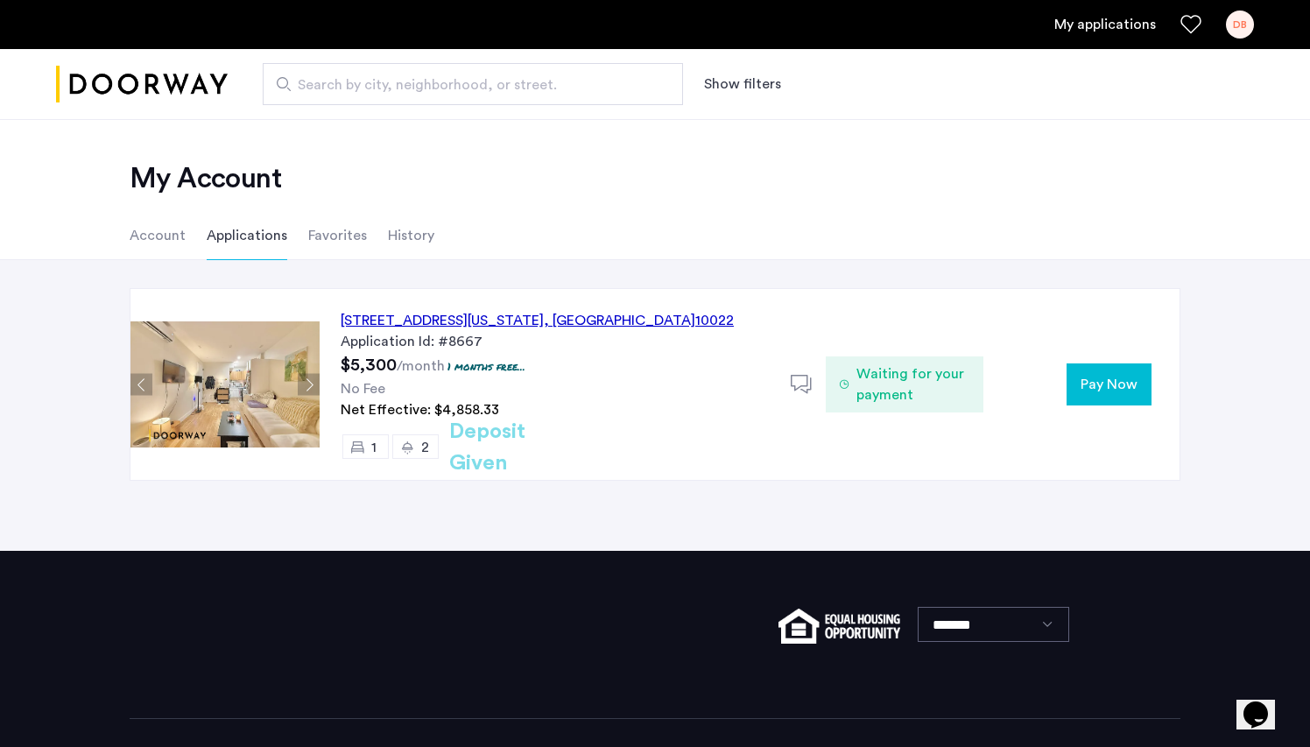
click at [1098, 380] on span "Pay Now" at bounding box center [1109, 384] width 57 height 21
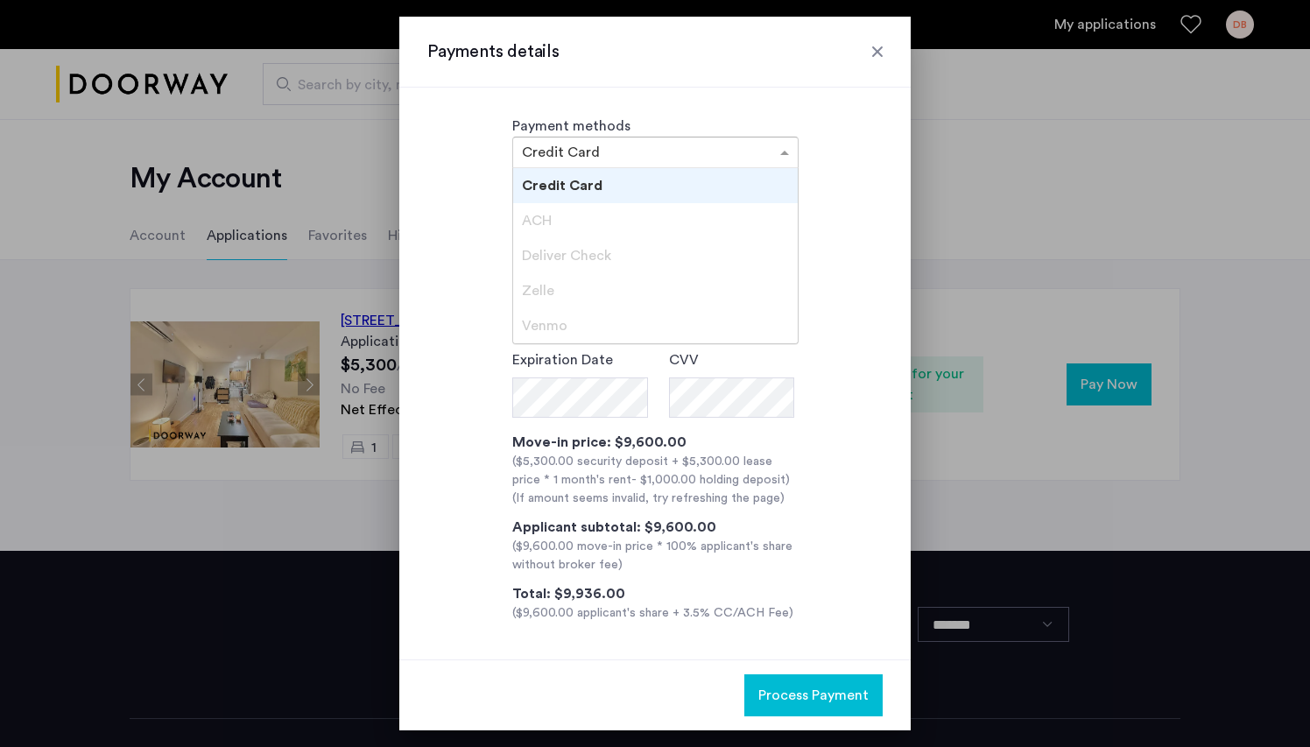
click at [723, 148] on input "text" at bounding box center [638, 154] width 232 height 12
click at [570, 279] on div "Zelle" at bounding box center [655, 290] width 285 height 35
click at [882, 43] on div at bounding box center [878, 52] width 18 height 18
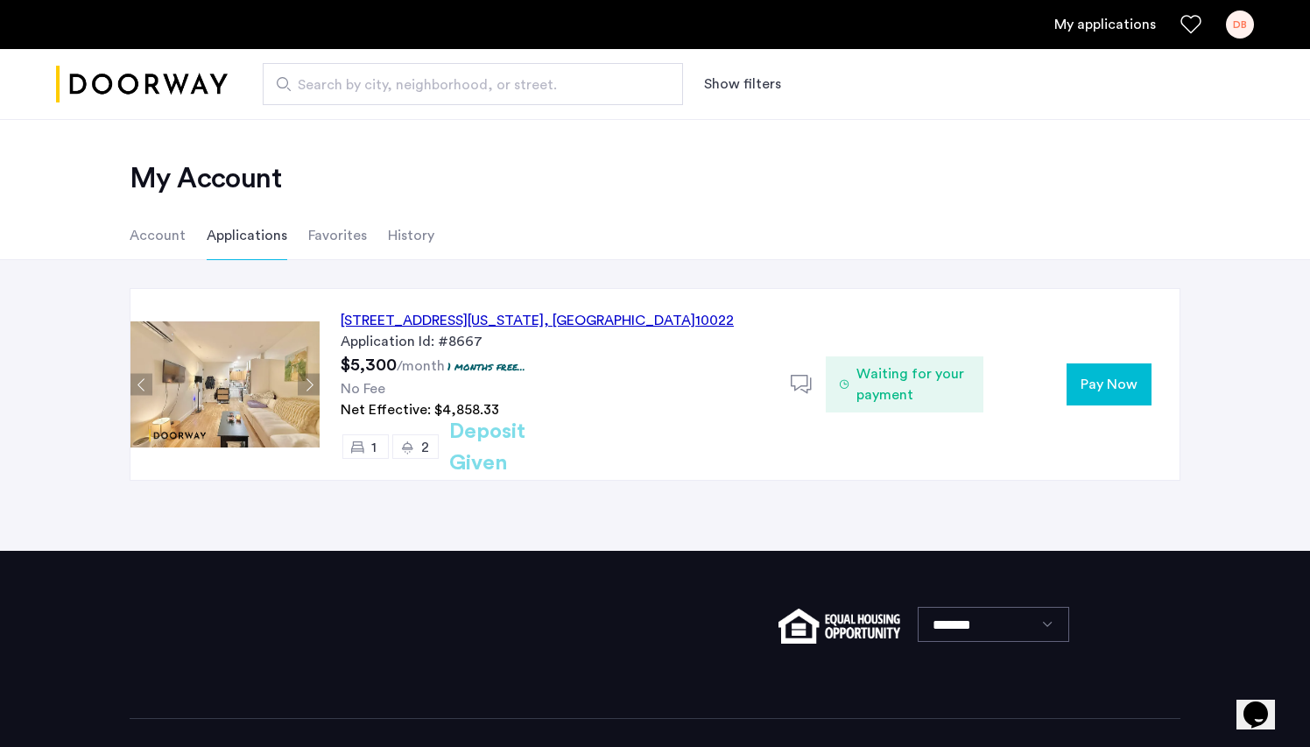
click at [1246, 28] on div "DB" at bounding box center [1240, 25] width 28 height 28
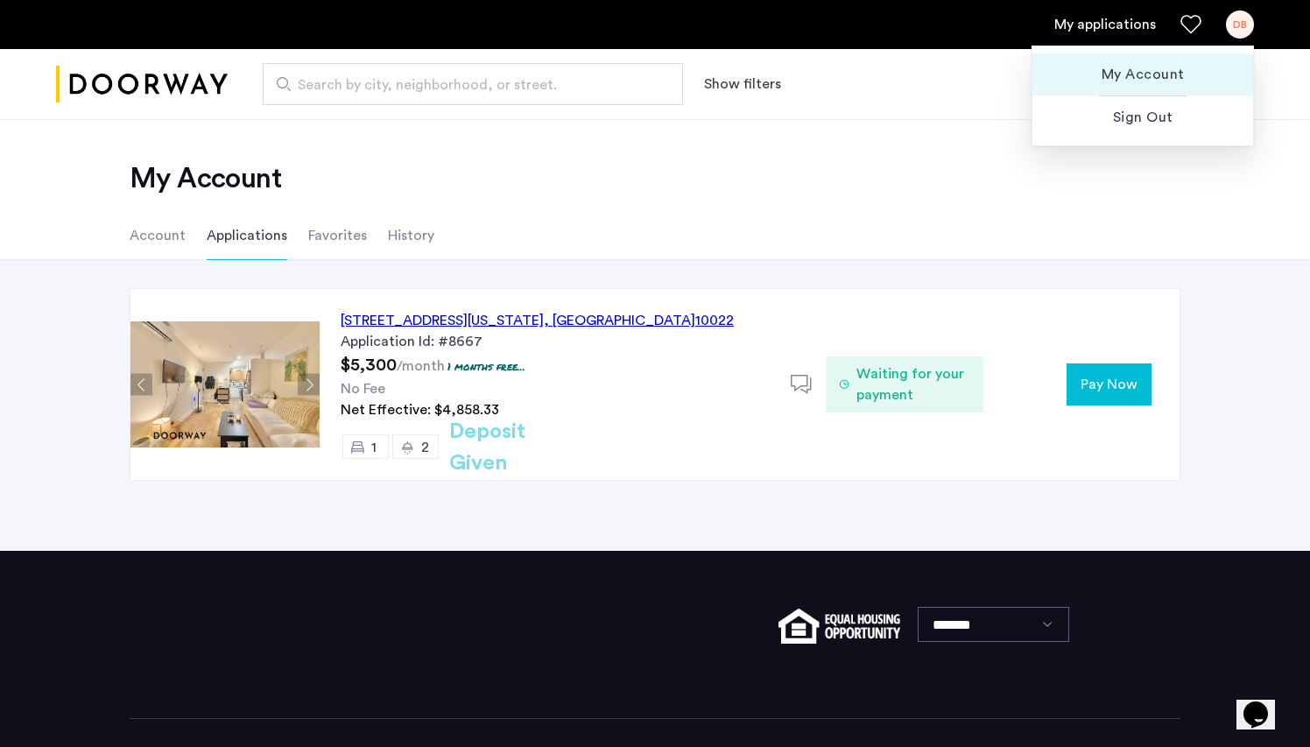
click at [1131, 74] on span "My Account" at bounding box center [1143, 74] width 193 height 21
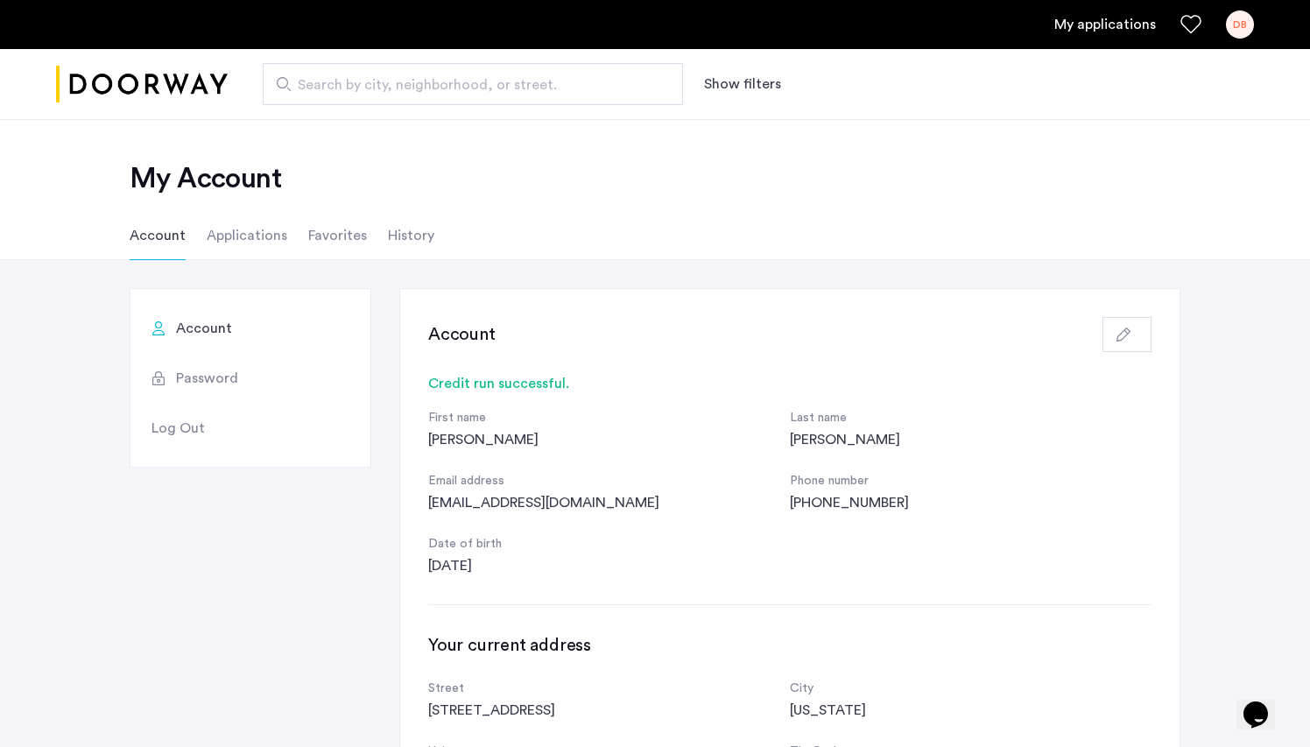
click at [401, 242] on li "History" at bounding box center [411, 235] width 46 height 49
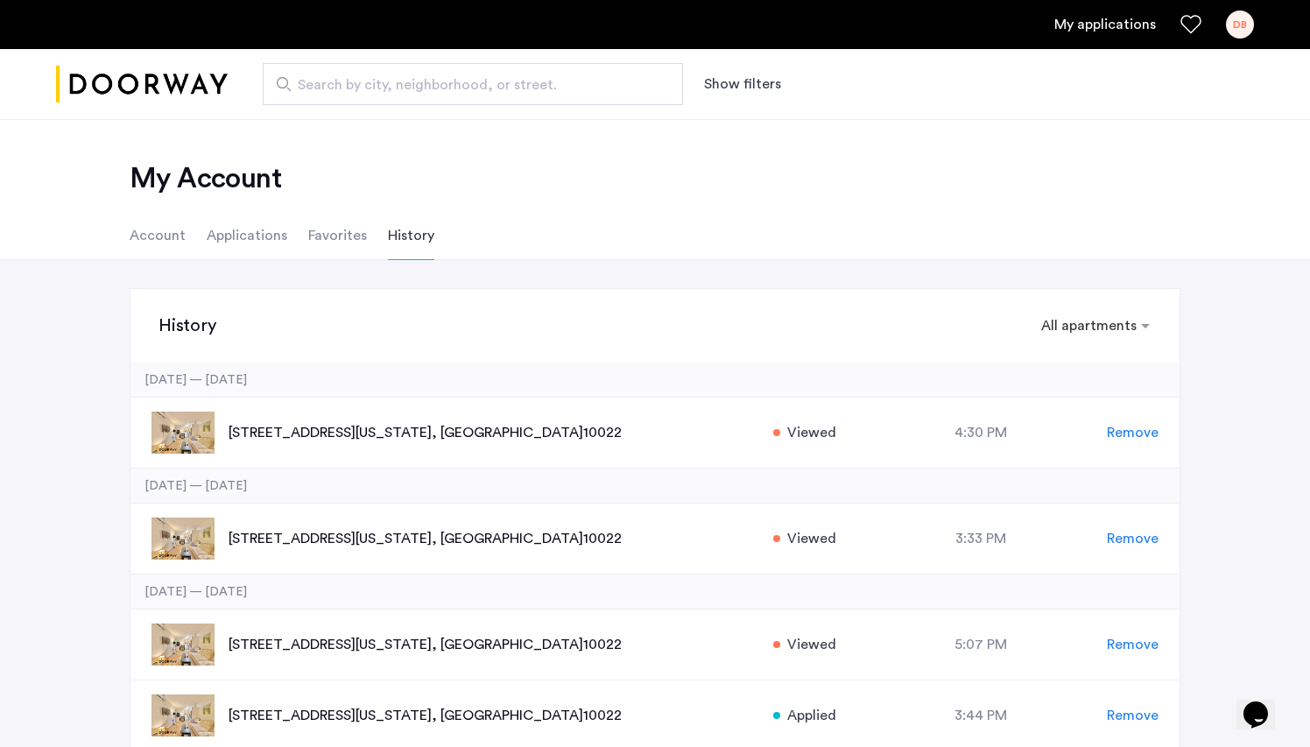
click at [351, 237] on li "Favorites" at bounding box center [337, 235] width 59 height 49
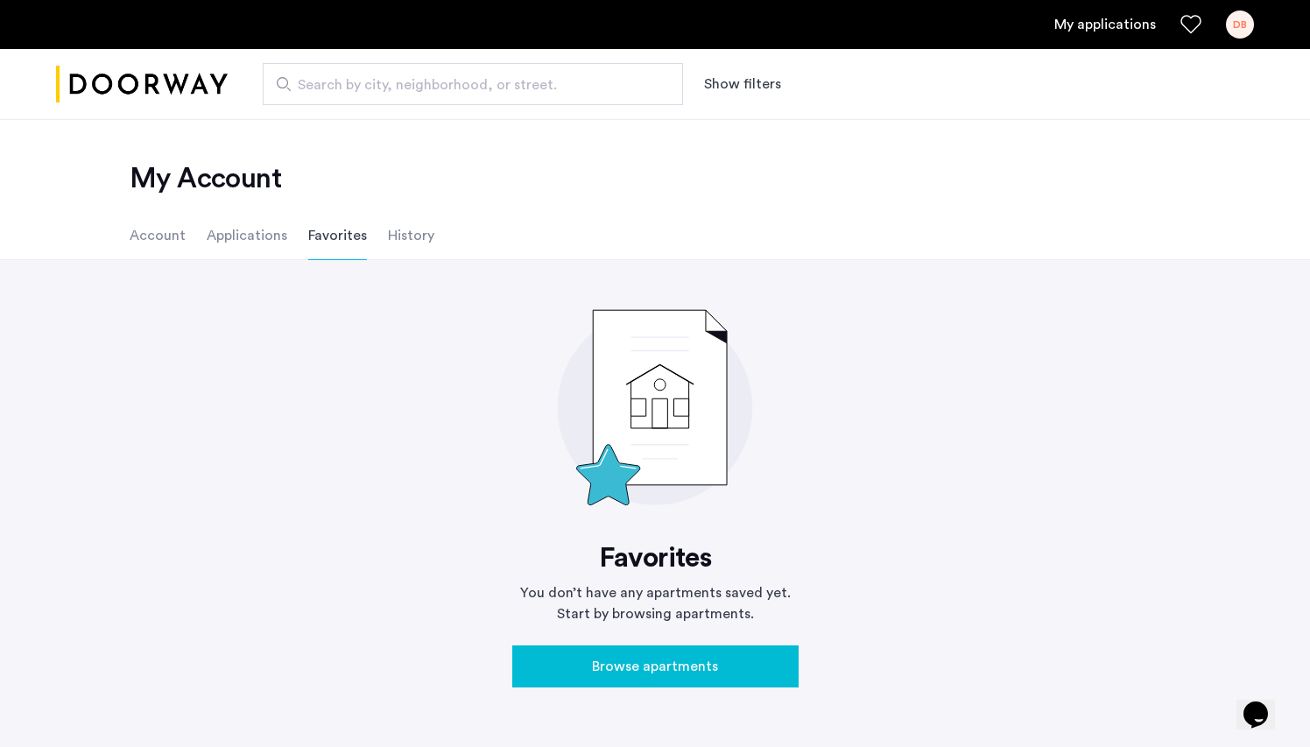
click at [245, 233] on li "Applications" at bounding box center [247, 235] width 81 height 49
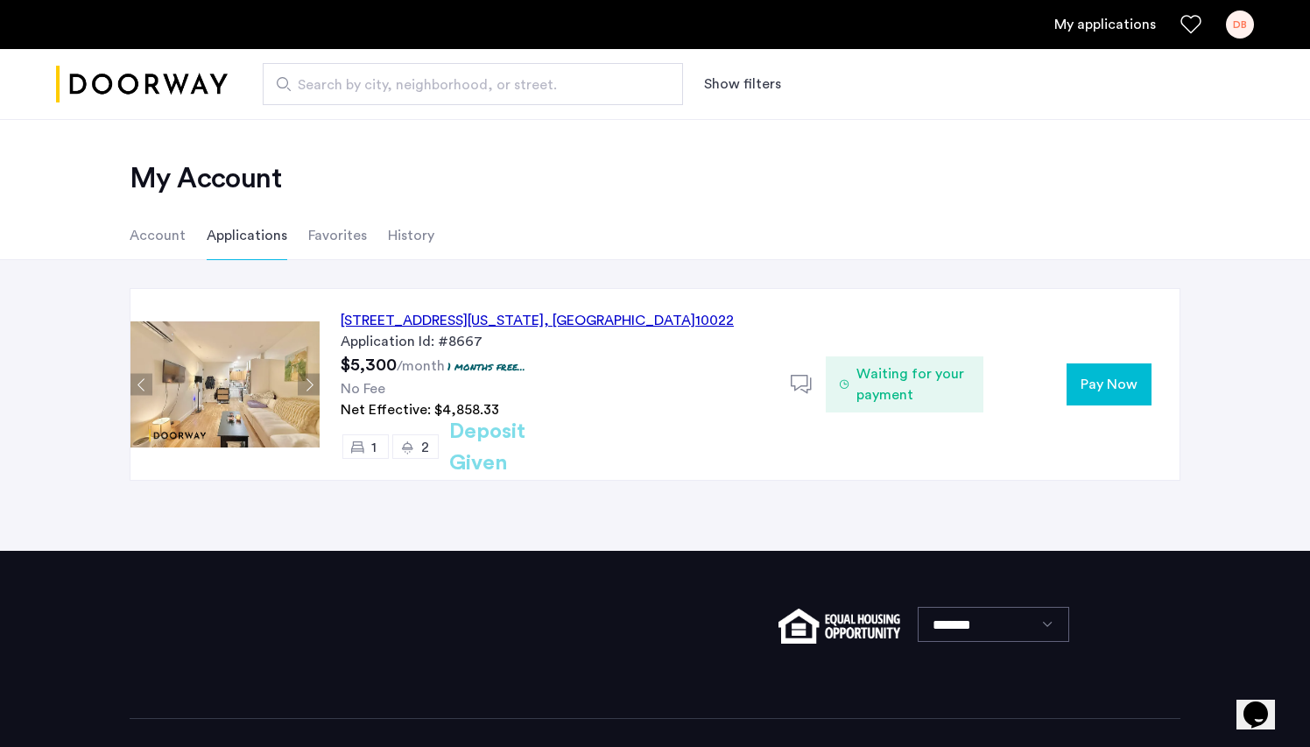
click at [131, 235] on li "Account" at bounding box center [158, 235] width 56 height 49
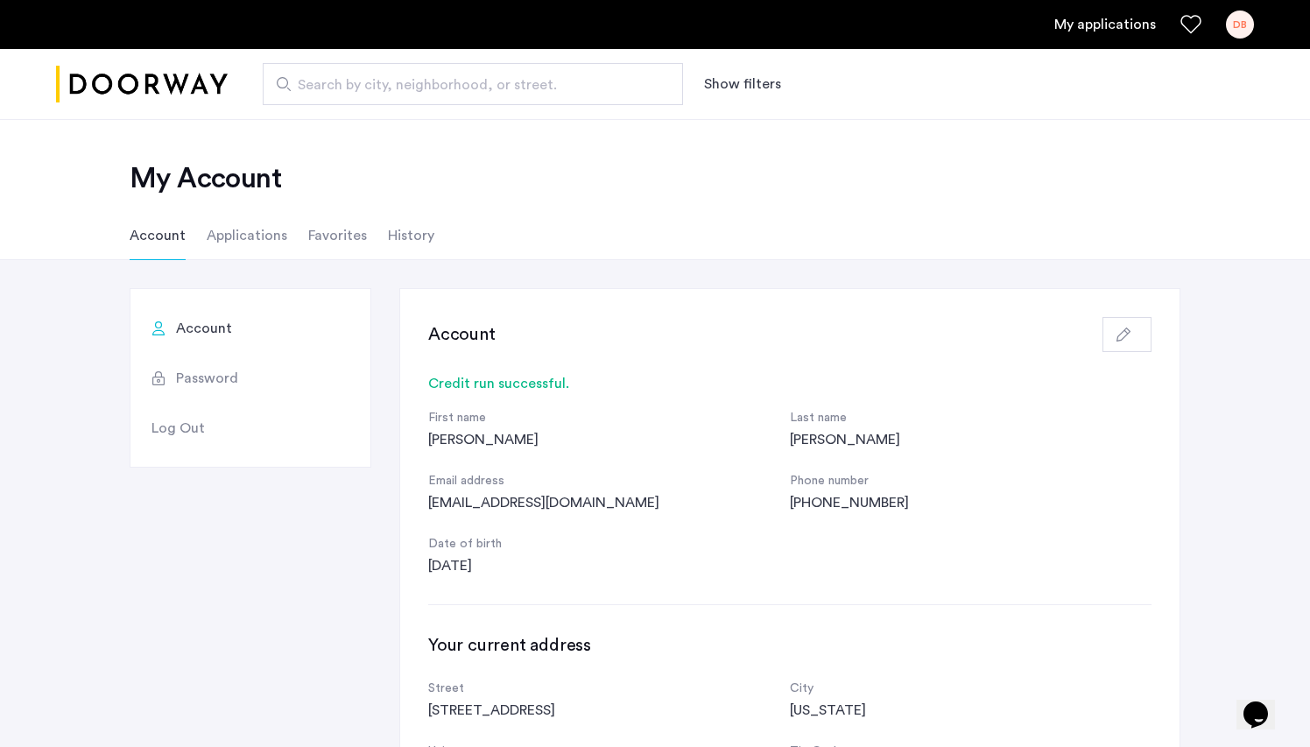
click at [228, 236] on li "Applications" at bounding box center [247, 235] width 81 height 49
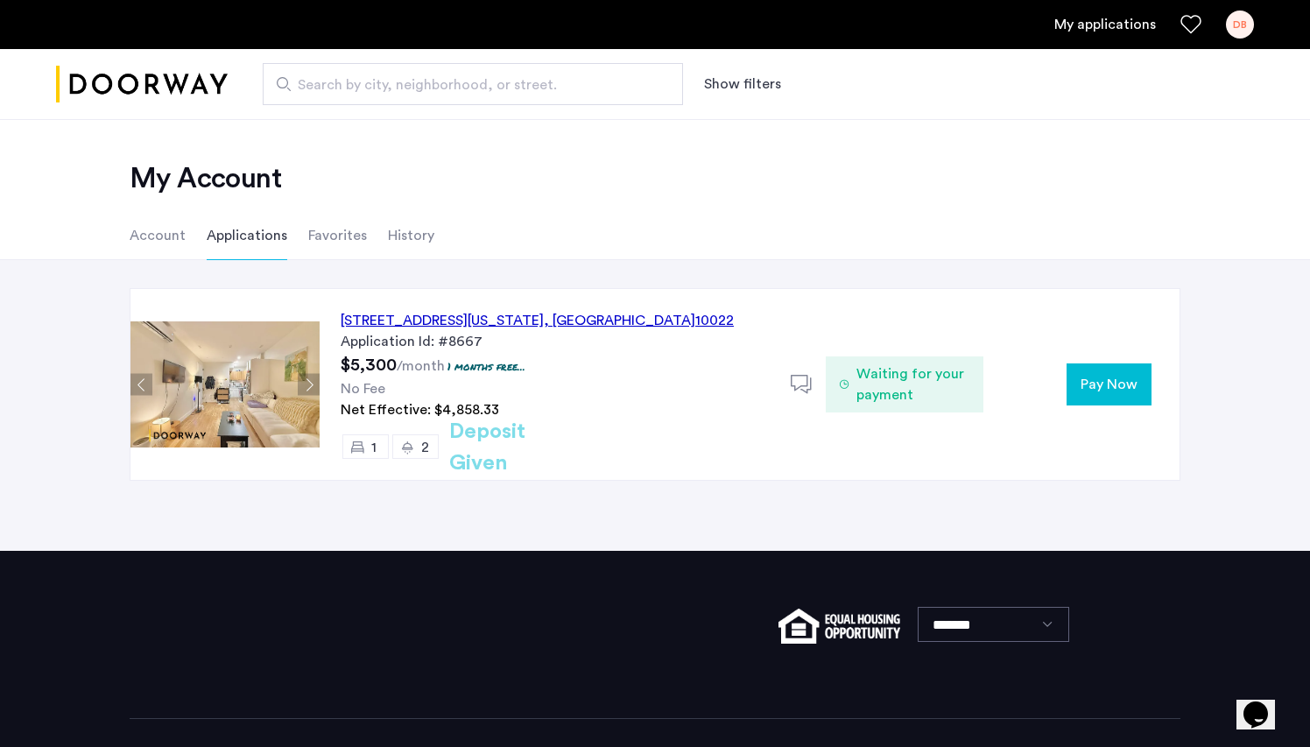
click at [406, 238] on li "History" at bounding box center [411, 235] width 46 height 49
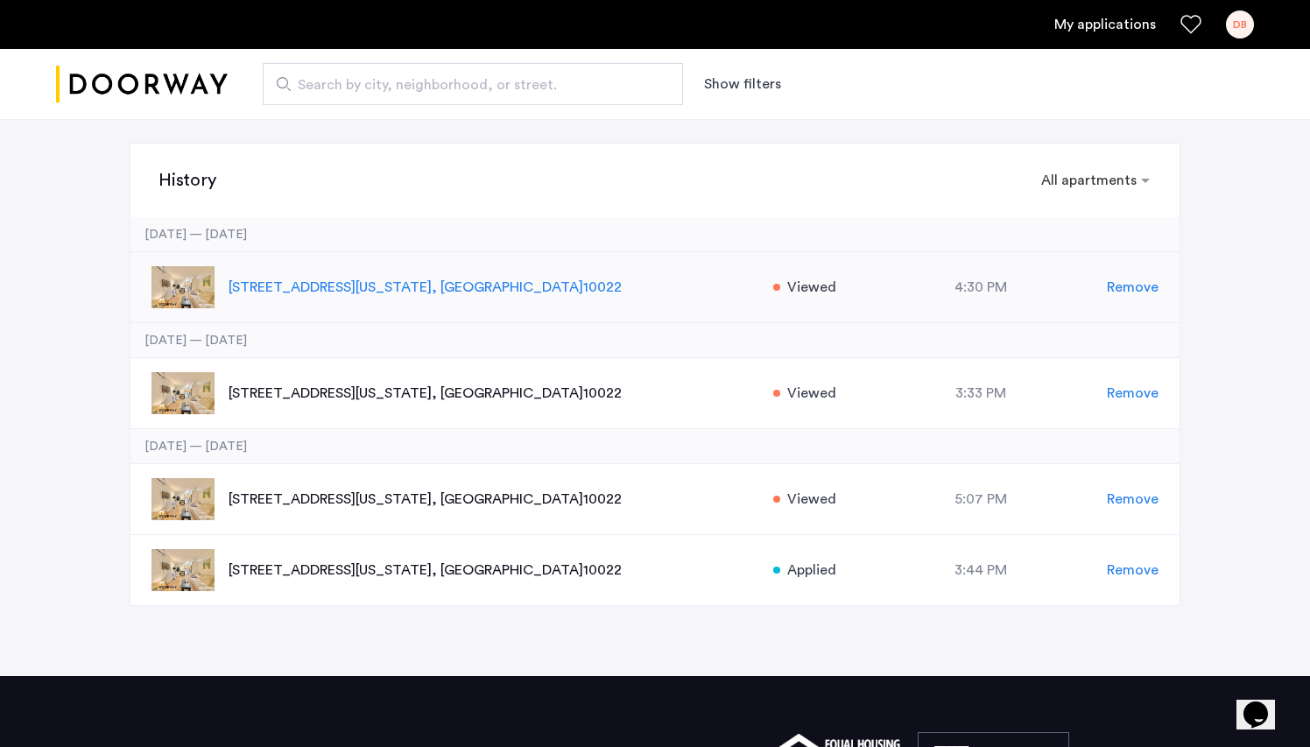
scroll to position [105, 0]
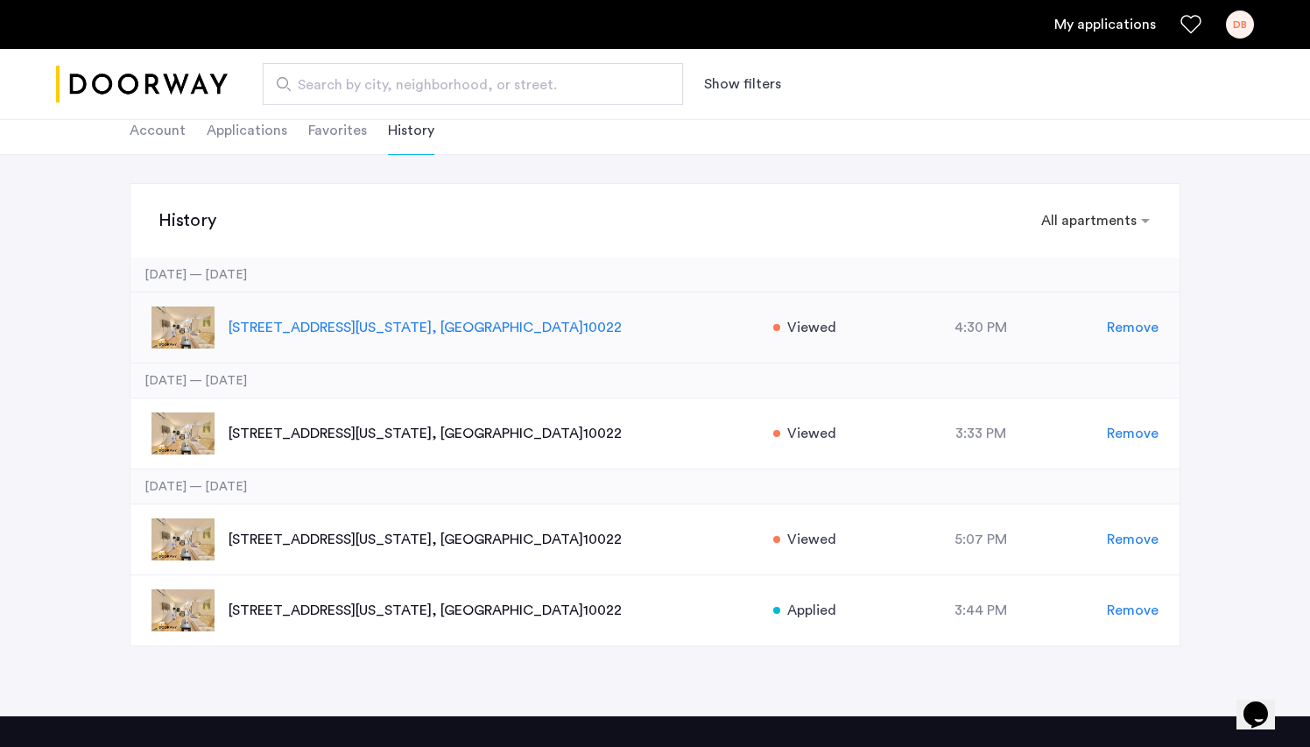
click at [434, 328] on p "329 East 52nd Street, Unit 3B, New York , NY 10022" at bounding box center [492, 327] width 526 height 21
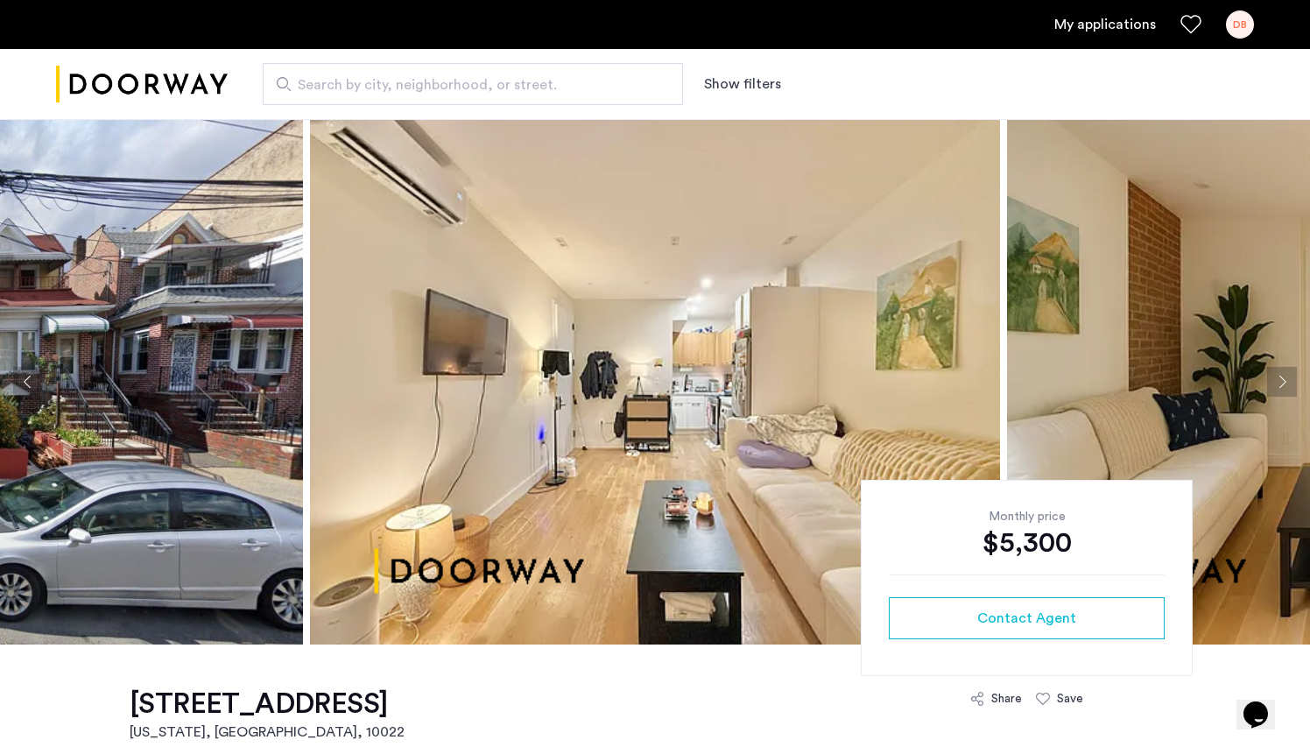
click at [1237, 18] on div "DB" at bounding box center [1240, 25] width 28 height 28
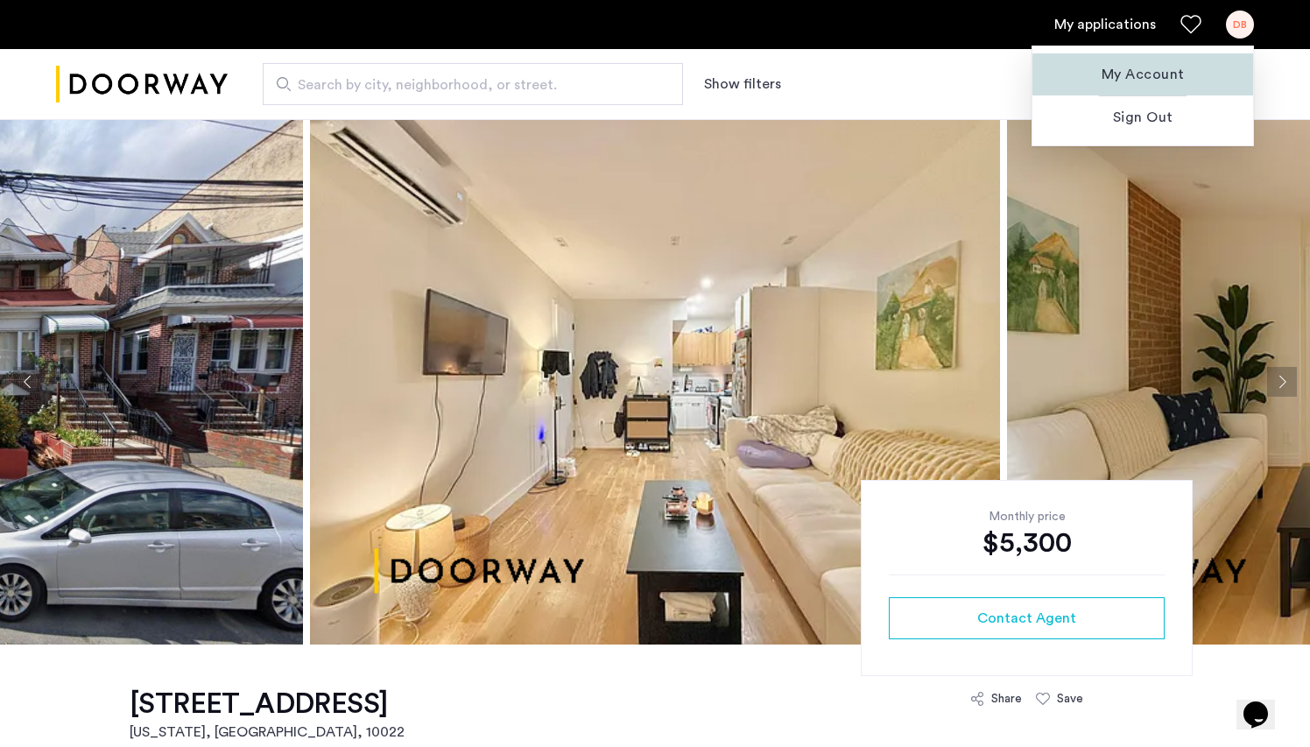
click at [1166, 77] on span "My Account" at bounding box center [1143, 74] width 193 height 21
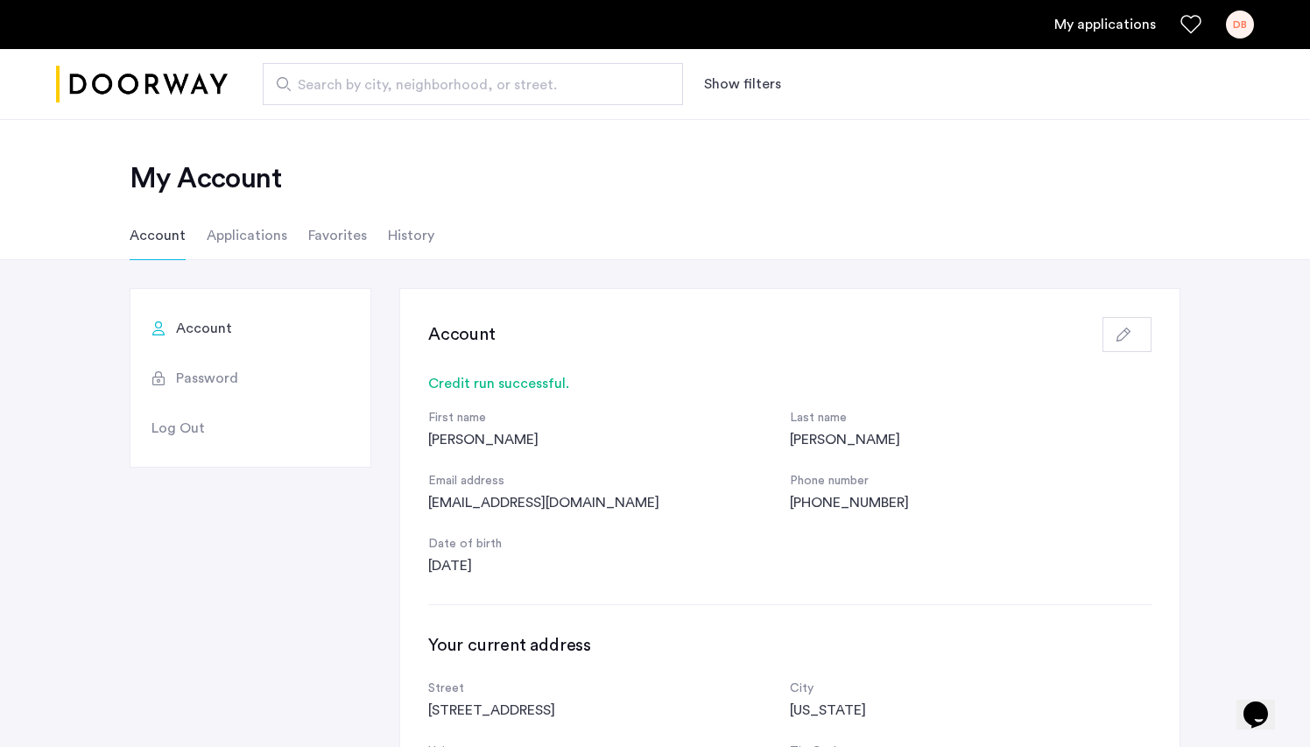
click at [267, 231] on li "Applications" at bounding box center [247, 235] width 81 height 49
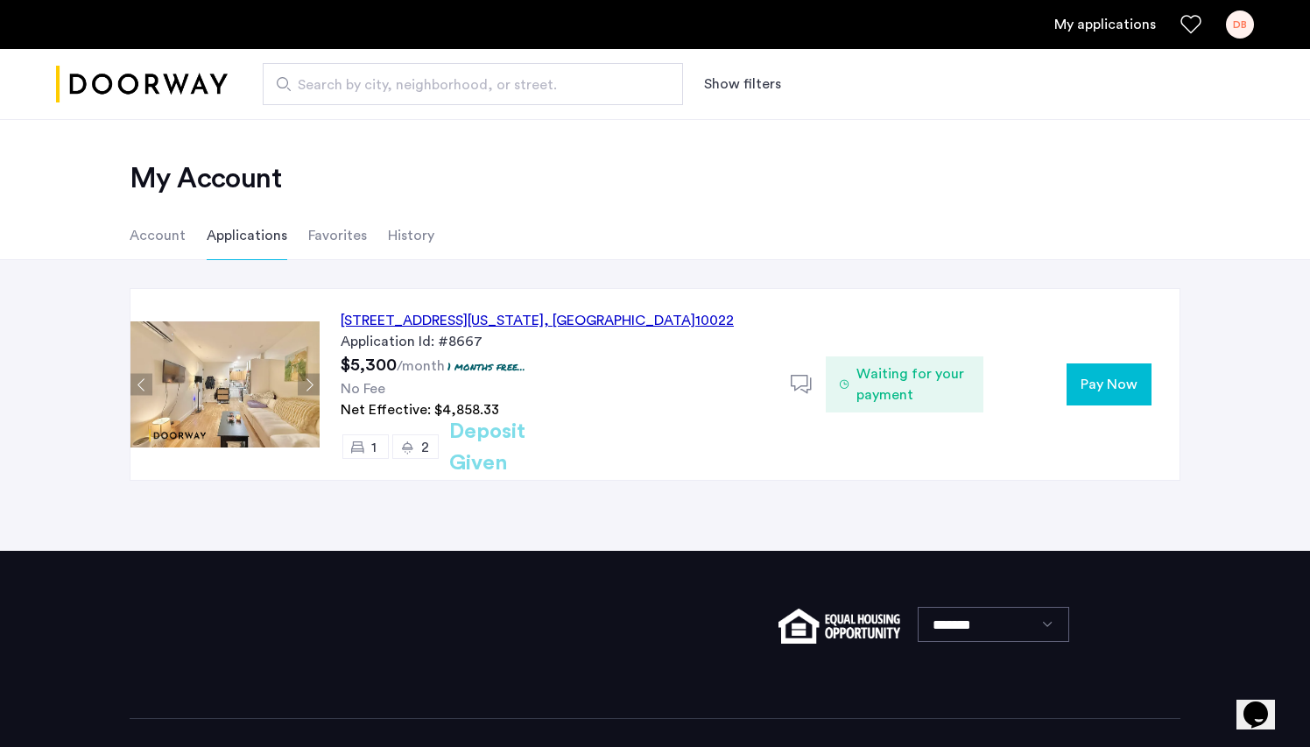
click at [1111, 377] on span "Pay Now" at bounding box center [1109, 384] width 57 height 21
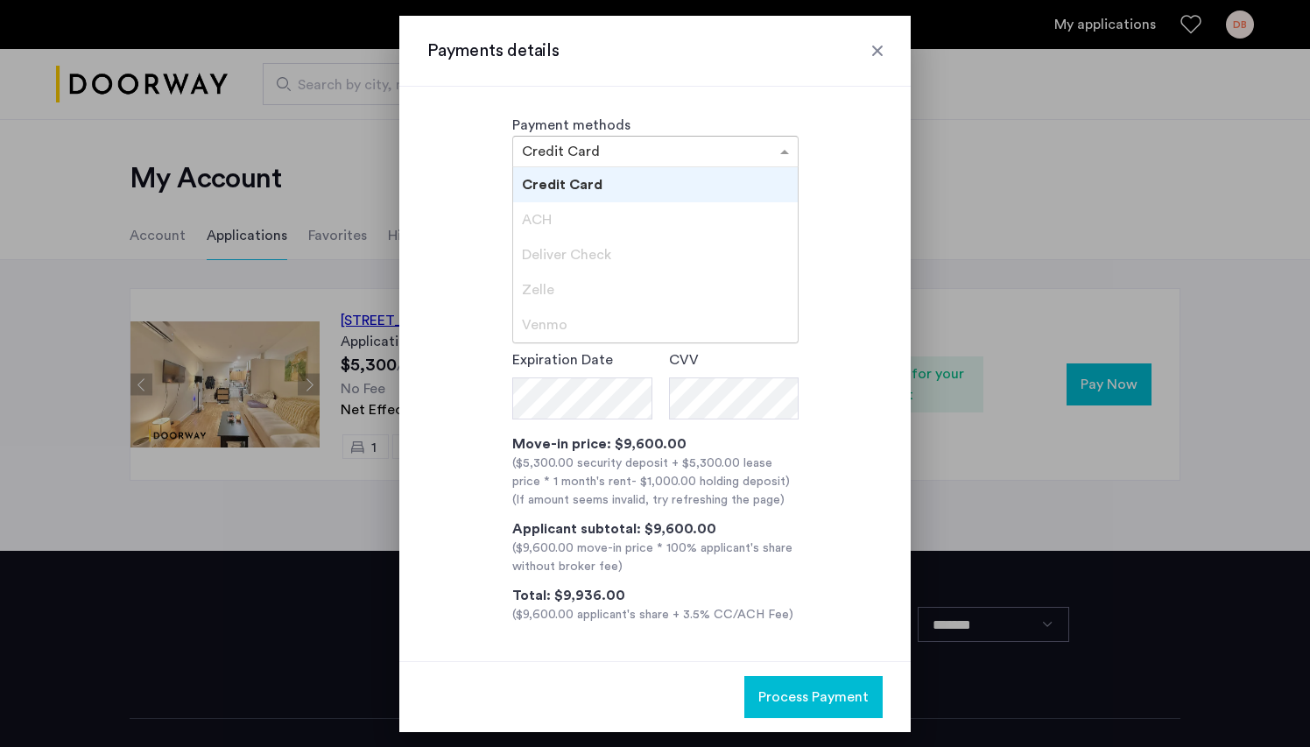
click at [716, 141] on div at bounding box center [655, 151] width 285 height 21
click at [663, 250] on div "Deliver Check" at bounding box center [655, 254] width 285 height 35
click at [603, 248] on span "Deliver Check" at bounding box center [566, 255] width 89 height 14
click at [546, 219] on span "ACH" at bounding box center [537, 220] width 30 height 14
click at [884, 236] on div "**********" at bounding box center [654, 374] width 511 height 575
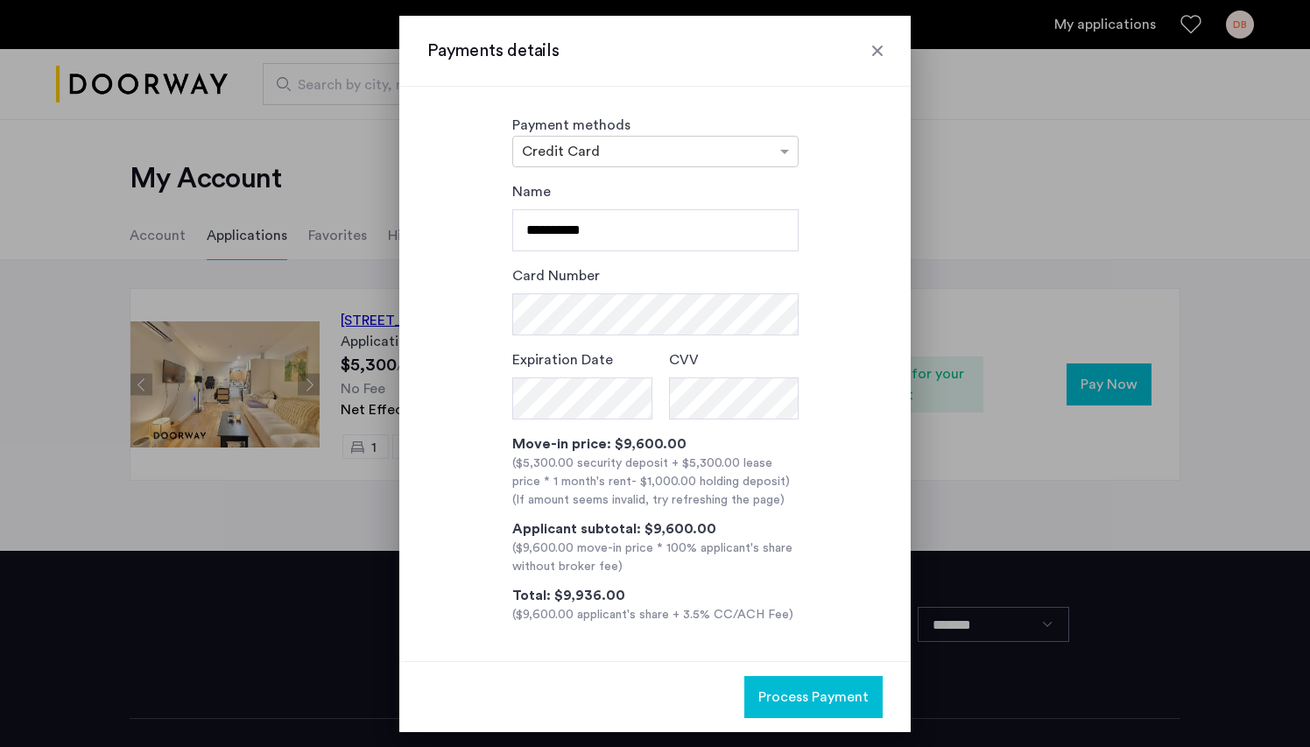
click at [878, 42] on div at bounding box center [878, 51] width 18 height 18
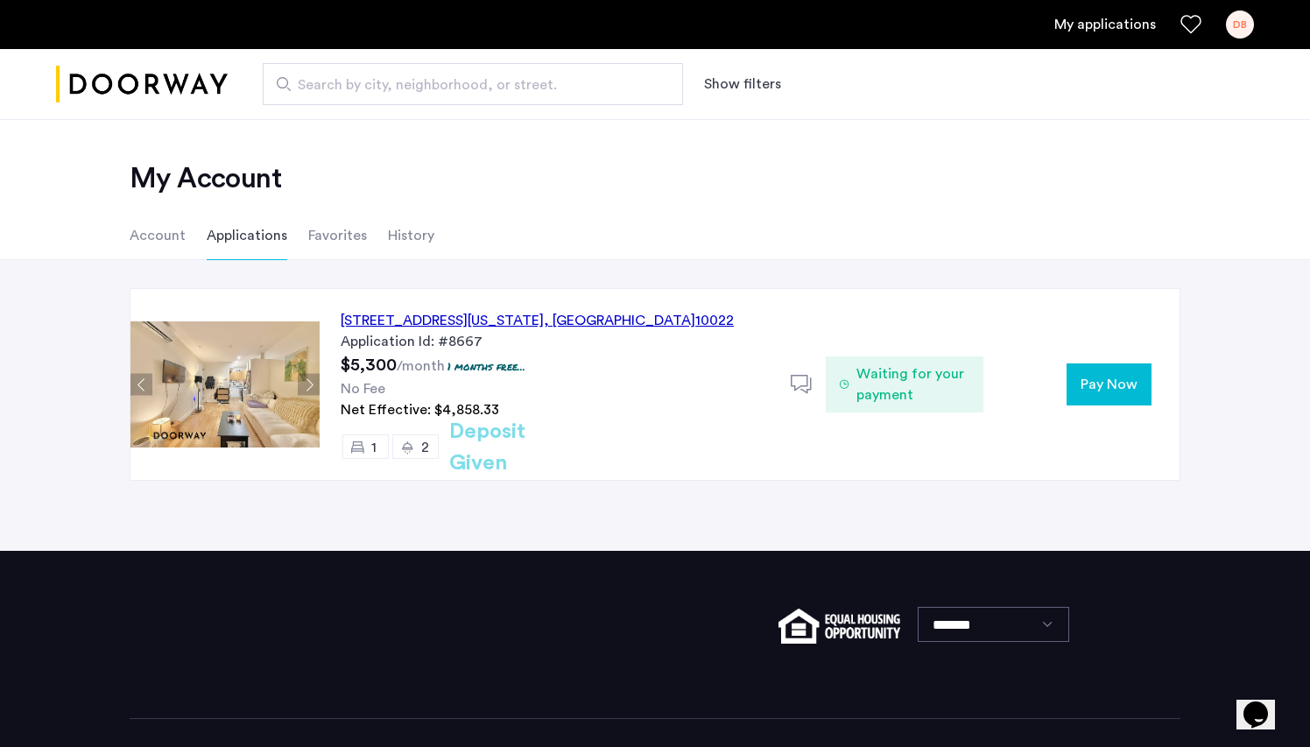
click at [249, 385] on img at bounding box center [224, 384] width 189 height 126
click at [386, 322] on div "329 East 52nd Street, Unit 3B, New York , NY 10022" at bounding box center [537, 320] width 393 height 21
